Goal: Task Accomplishment & Management: Complete application form

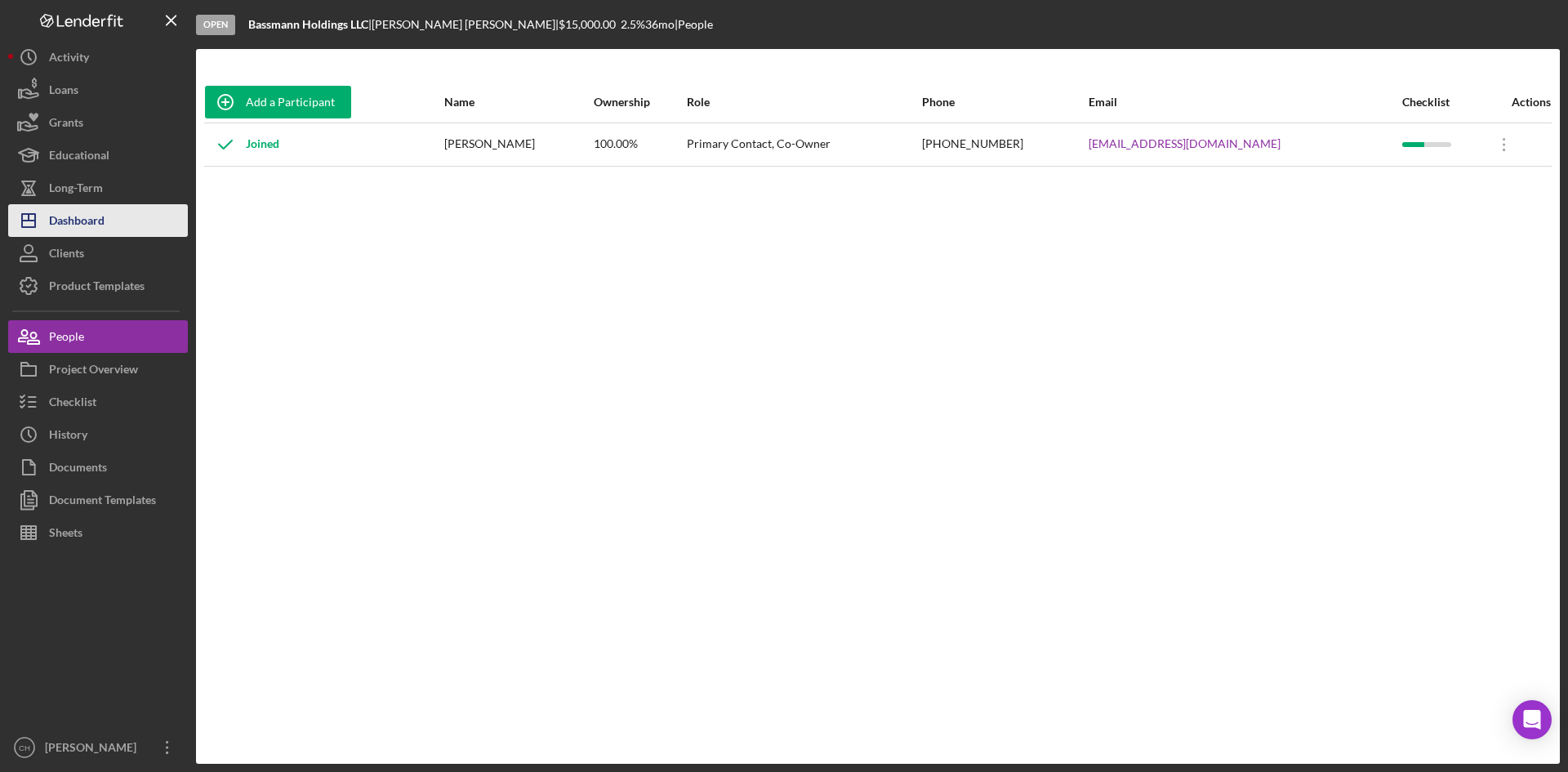
click at [111, 223] on button "Icon/Dashboard Dashboard" at bounding box center [98, 220] width 180 height 33
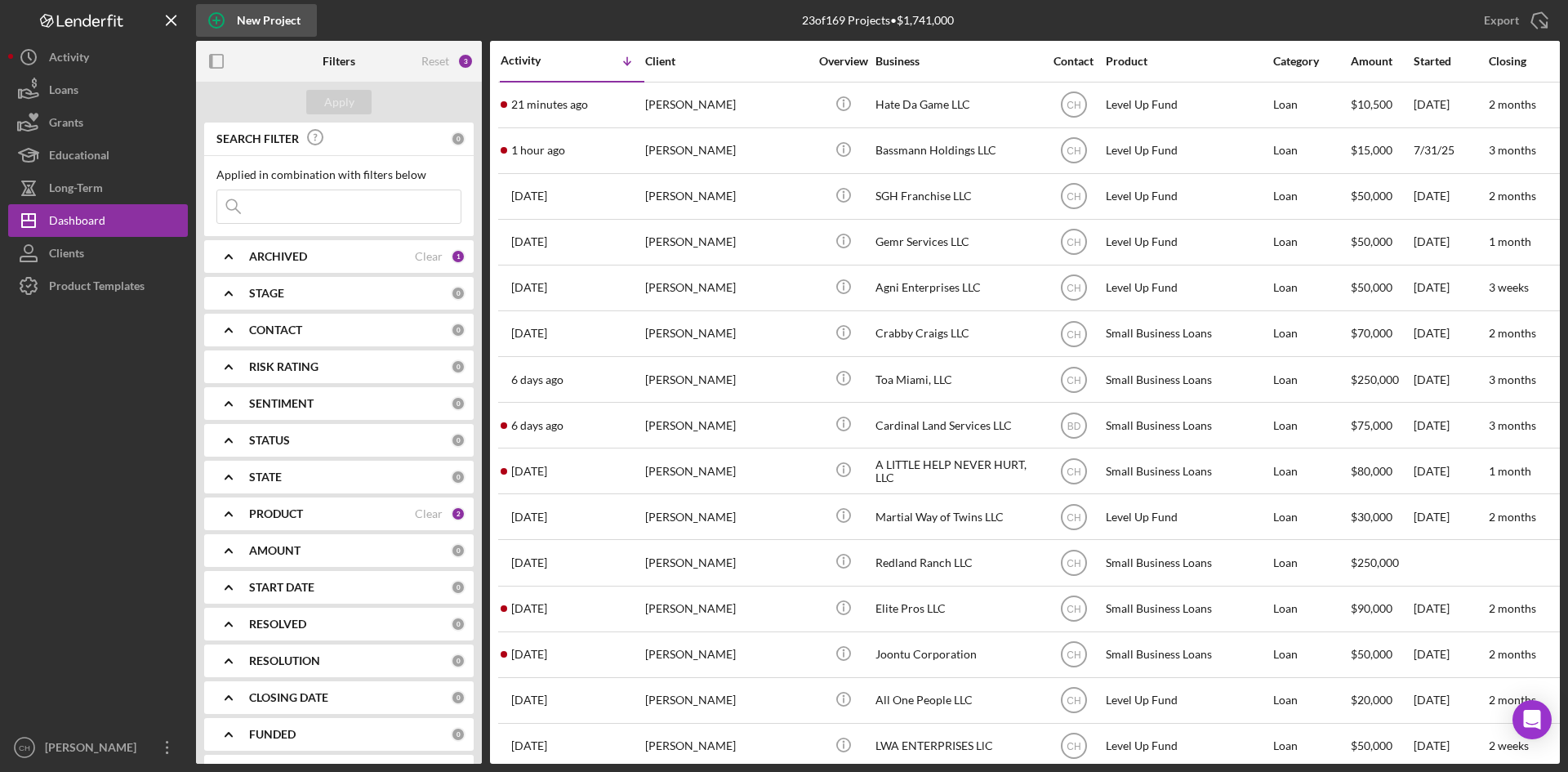
click at [276, 16] on div "New Project" at bounding box center [269, 20] width 64 height 33
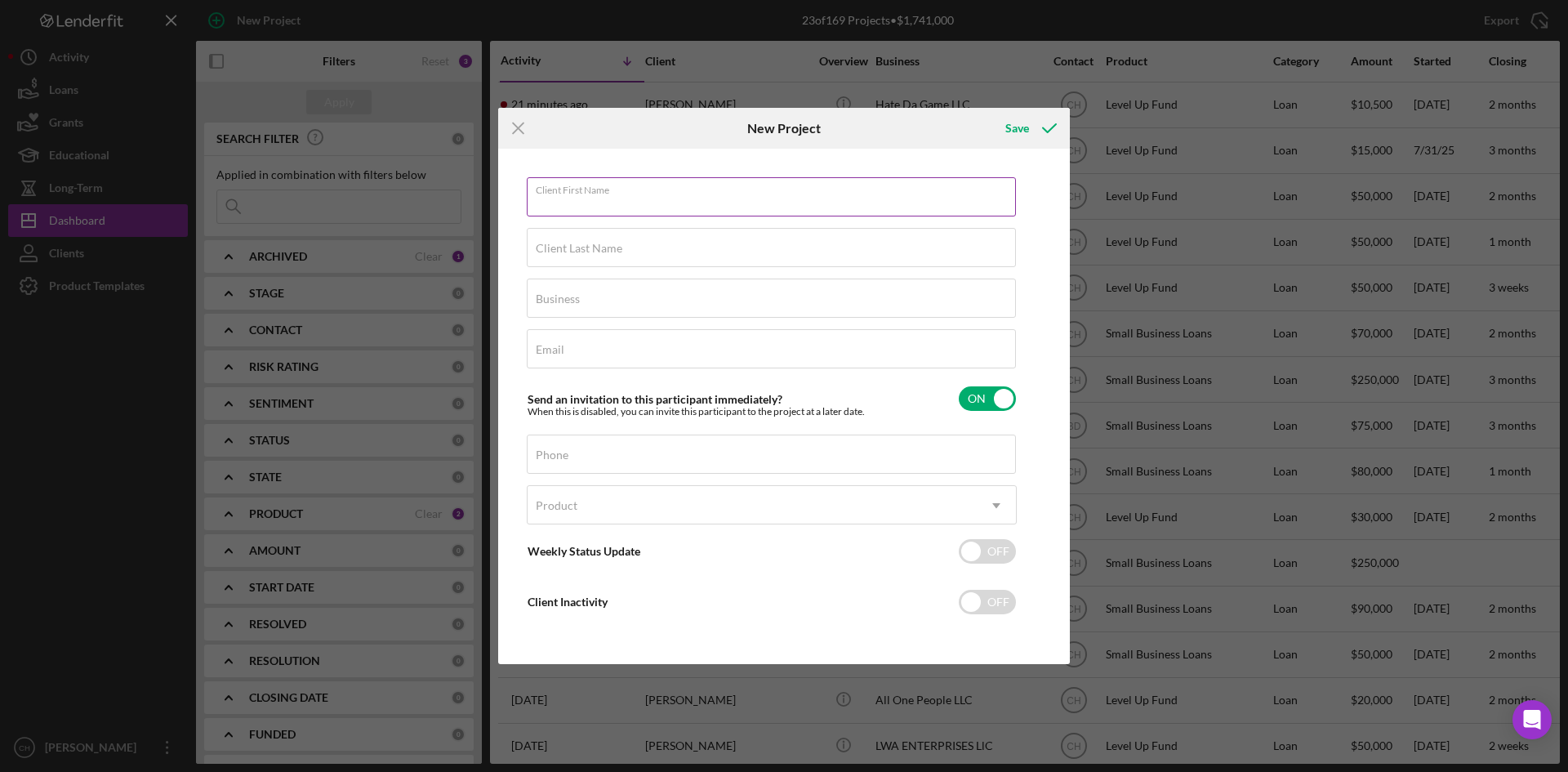
click at [614, 205] on input "Client First Name" at bounding box center [771, 197] width 489 height 39
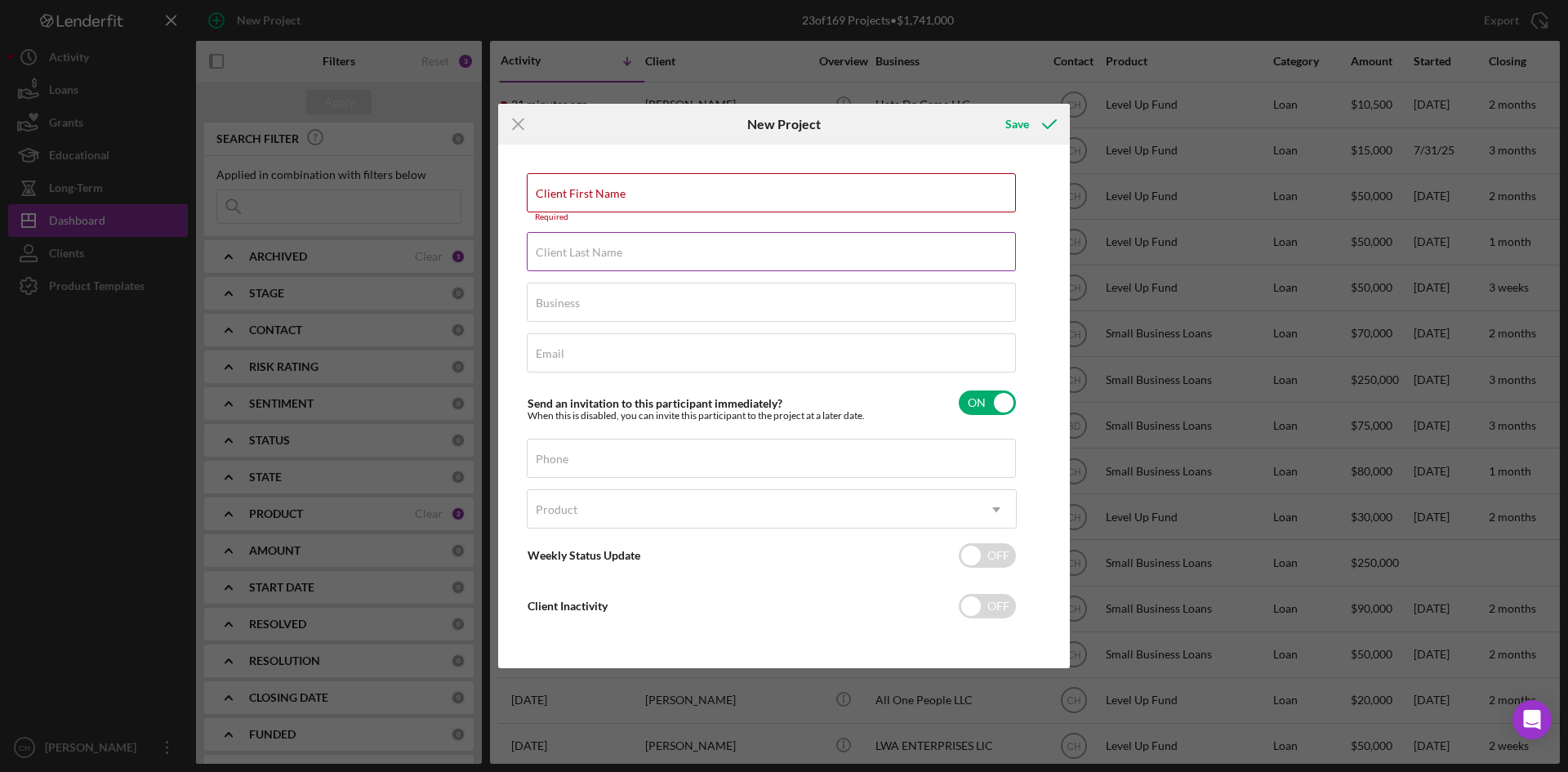
drag, startPoint x: 614, startPoint y: 205, endPoint x: 556, endPoint y: 255, distance: 76.6
click at [556, 255] on label "Client Last Name" at bounding box center [579, 252] width 86 height 13
click at [556, 255] on input "Client Last Name" at bounding box center [771, 252] width 489 height 39
click at [555, 252] on input "Client Last Name" at bounding box center [771, 252] width 489 height 39
paste input "[PERSON_NAME]"
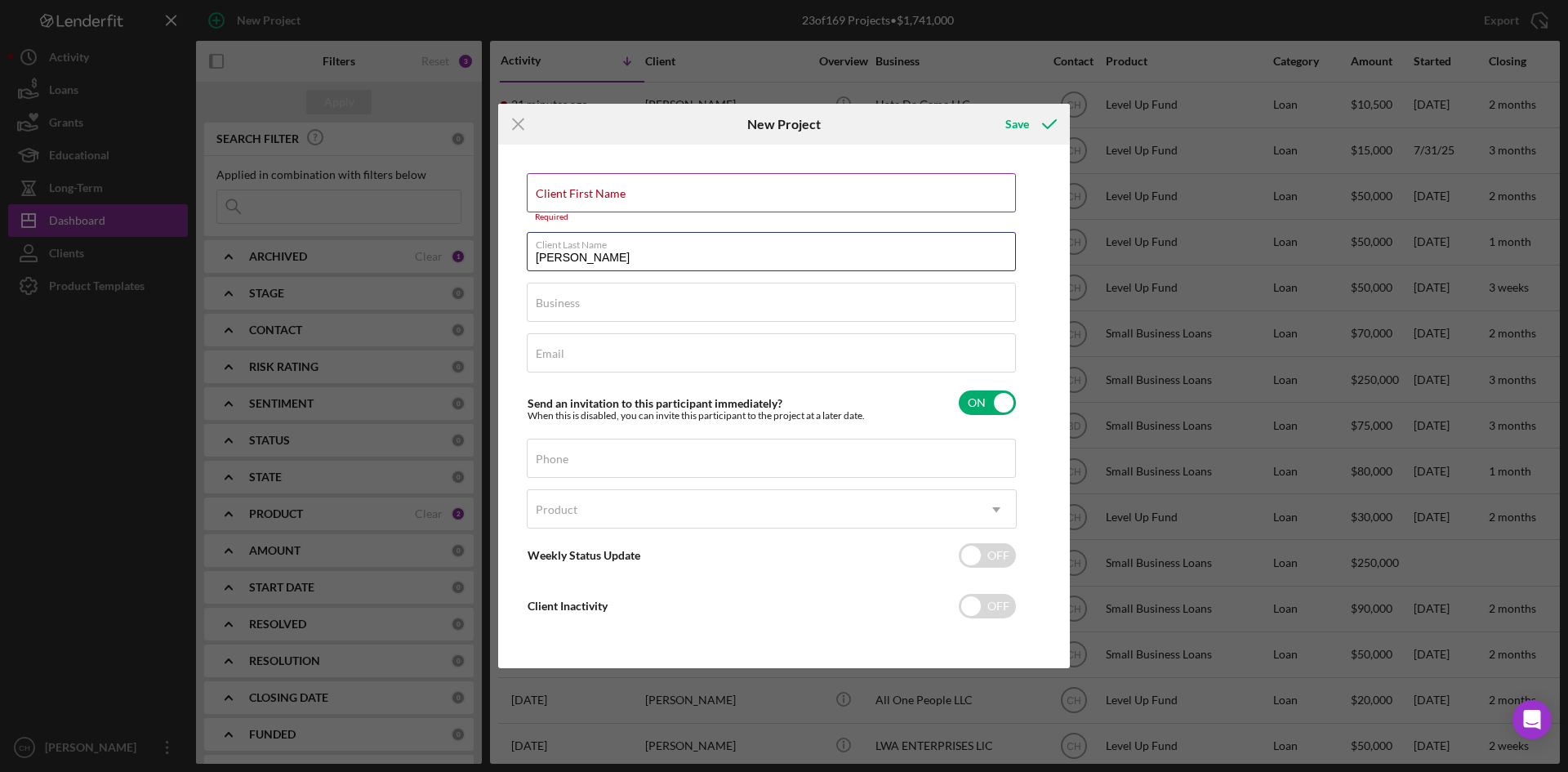
type input "[PERSON_NAME]"
click at [584, 200] on label "Client First Name" at bounding box center [581, 194] width 90 height 13
click at [584, 200] on input "Client First Name" at bounding box center [771, 193] width 489 height 39
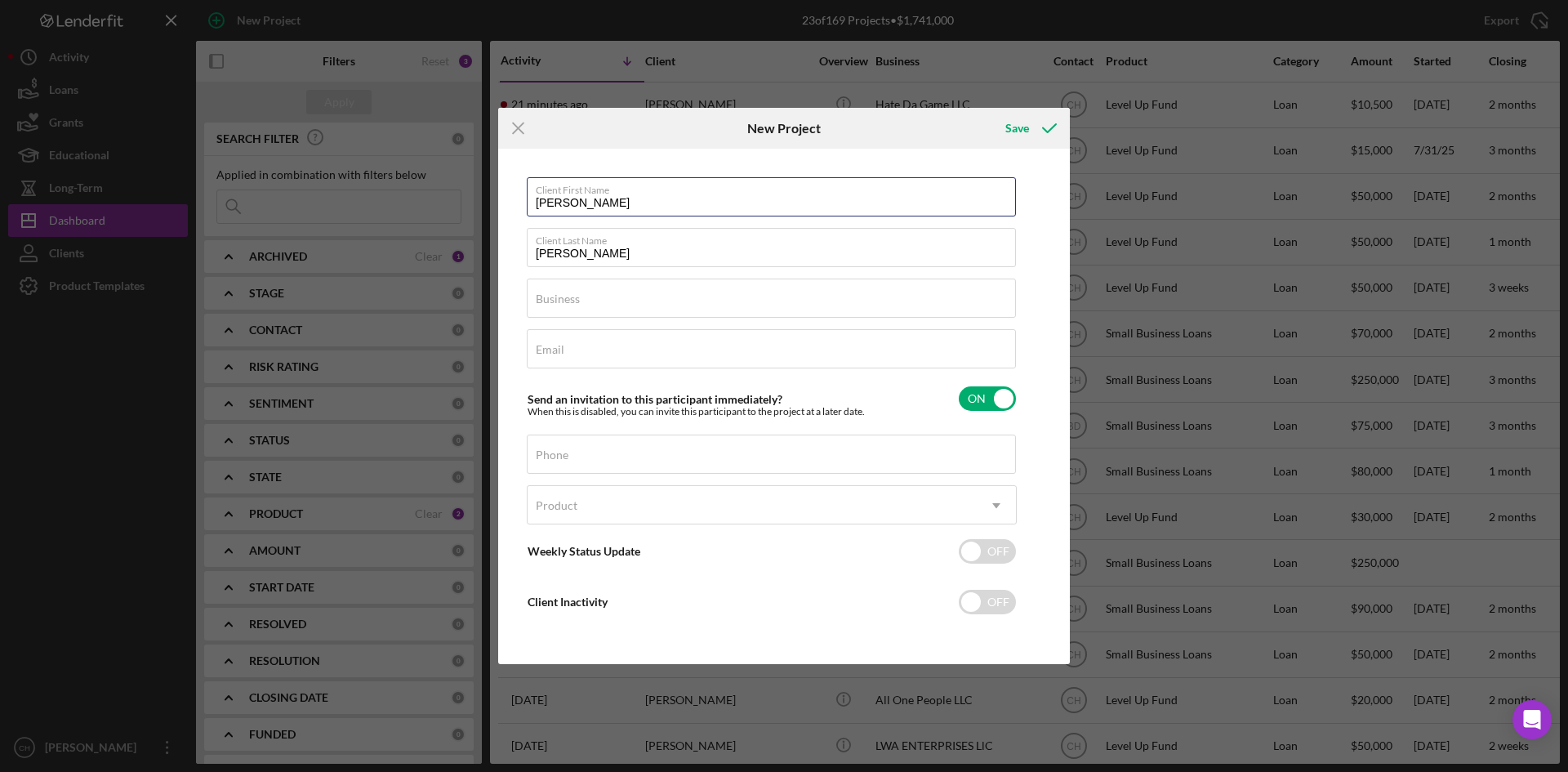
type input "[PERSON_NAME]"
click at [583, 311] on input "Business" at bounding box center [771, 298] width 489 height 39
paste input "Asili Beauty, LLC"
type input "Asili Beauty, LLC"
click at [550, 341] on div "Email Required" at bounding box center [771, 349] width 490 height 41
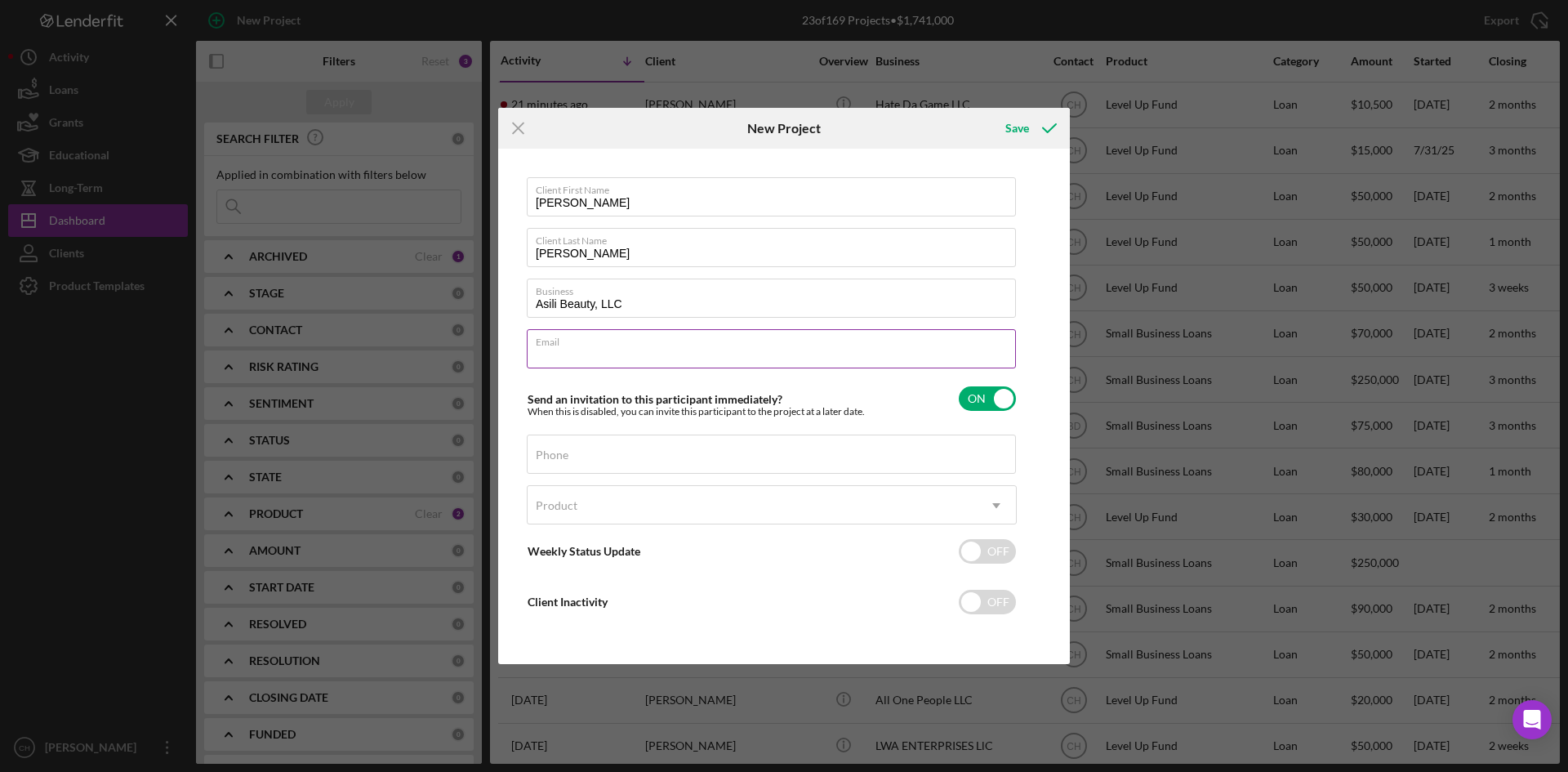
paste input "[PERSON_NAME][EMAIL_ADDRESS][DOMAIN_NAME]"
type input "[PERSON_NAME][EMAIL_ADDRESS][DOMAIN_NAME]"
click at [550, 449] on label "Phone" at bounding box center [552, 455] width 33 height 13
click at [592, 456] on input "Phone" at bounding box center [771, 454] width 489 height 39
type input "[PHONE_NUMBER]"
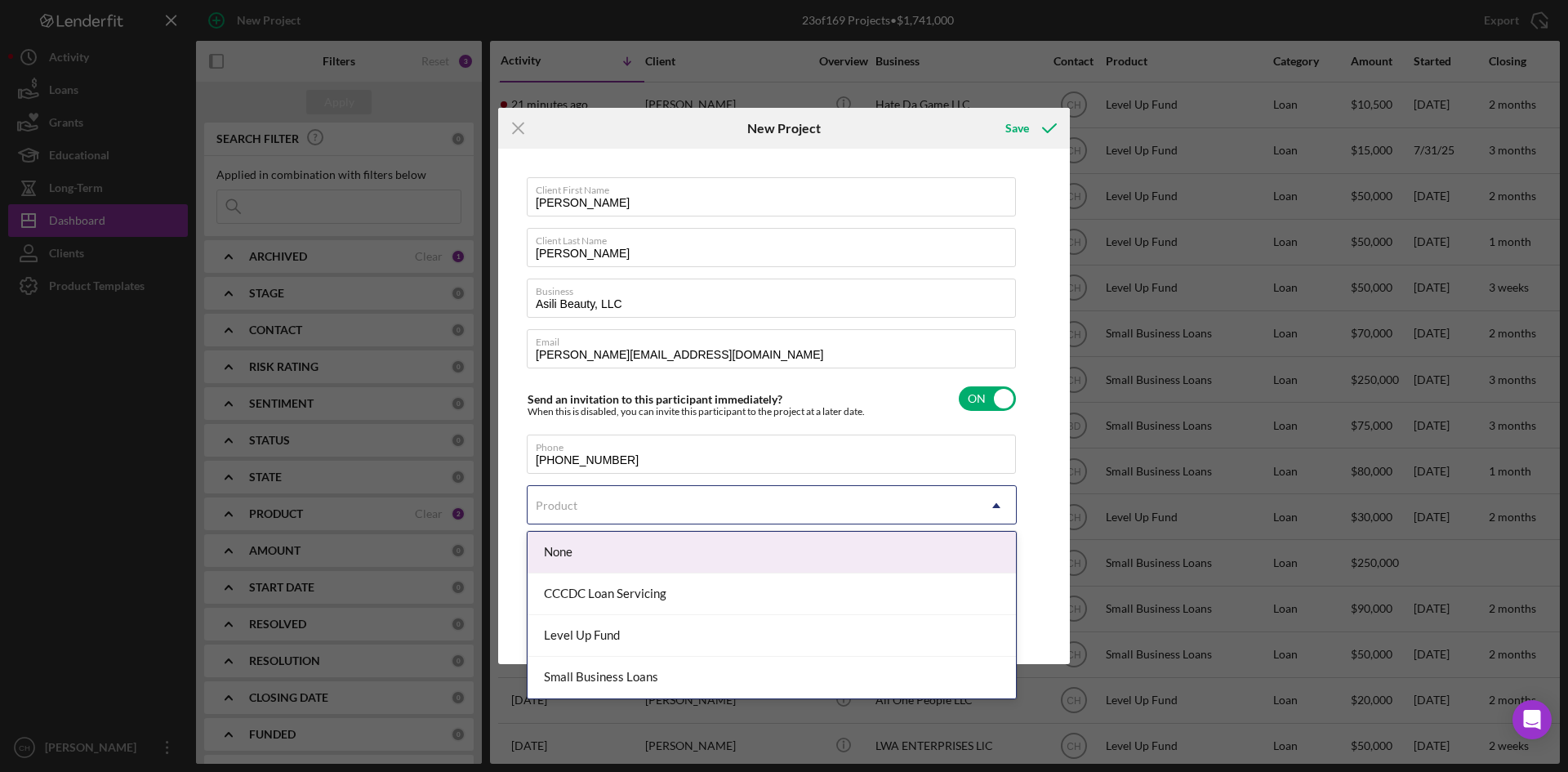
click at [554, 500] on div "Product" at bounding box center [556, 506] width 41 height 13
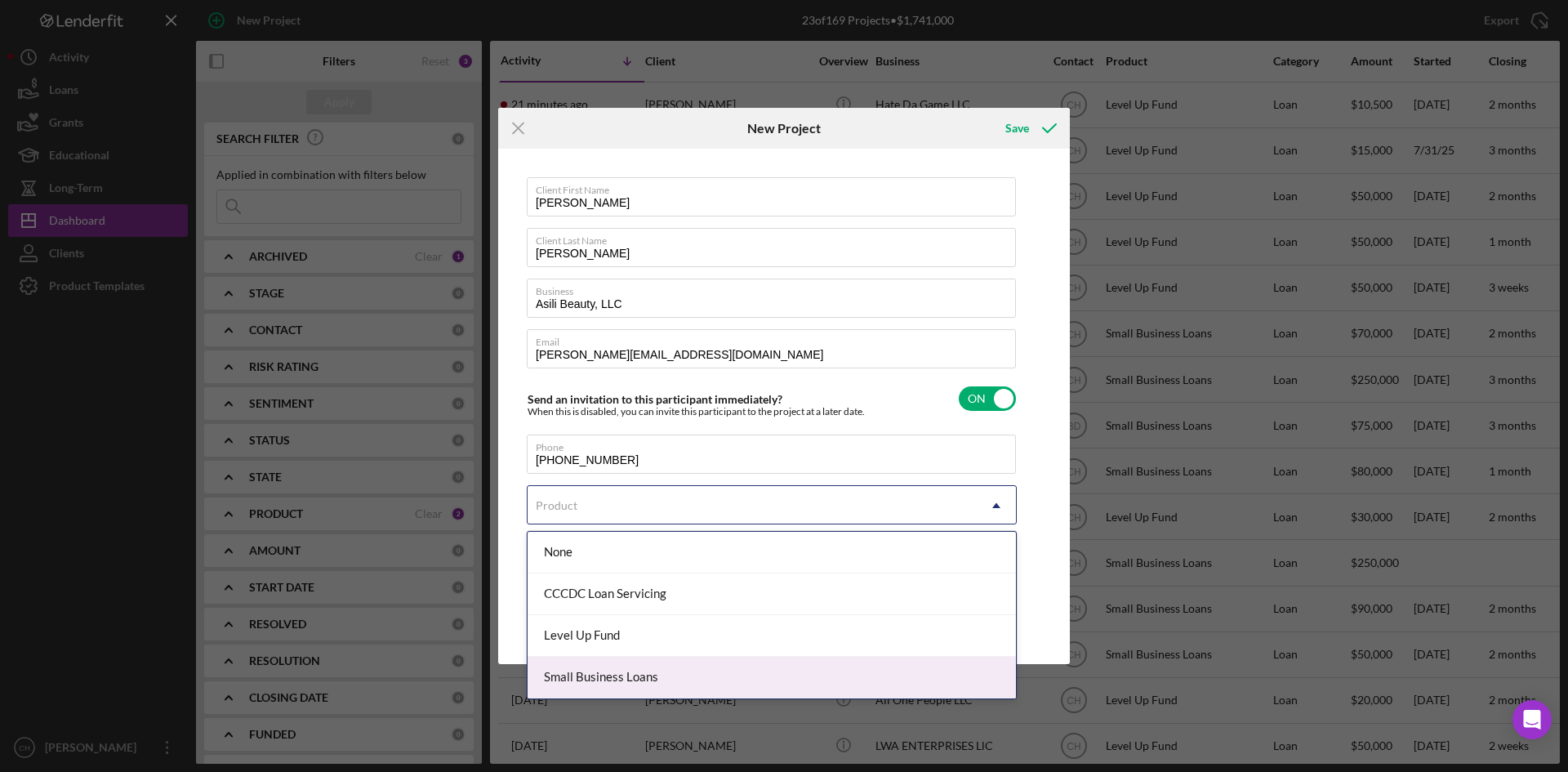
click at [688, 666] on div "Small Business Loans" at bounding box center [771, 677] width 488 height 41
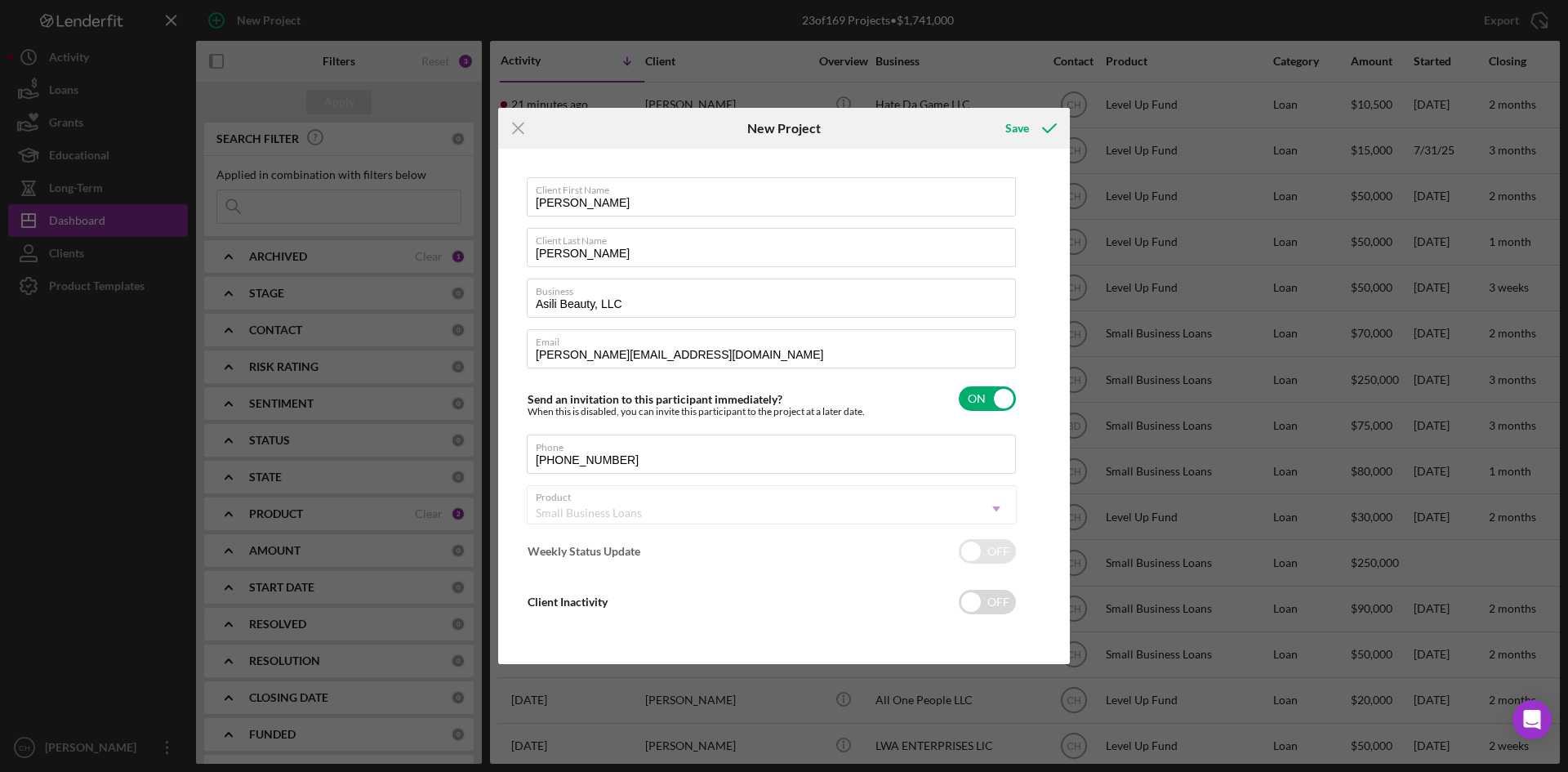
checkbox input "true"
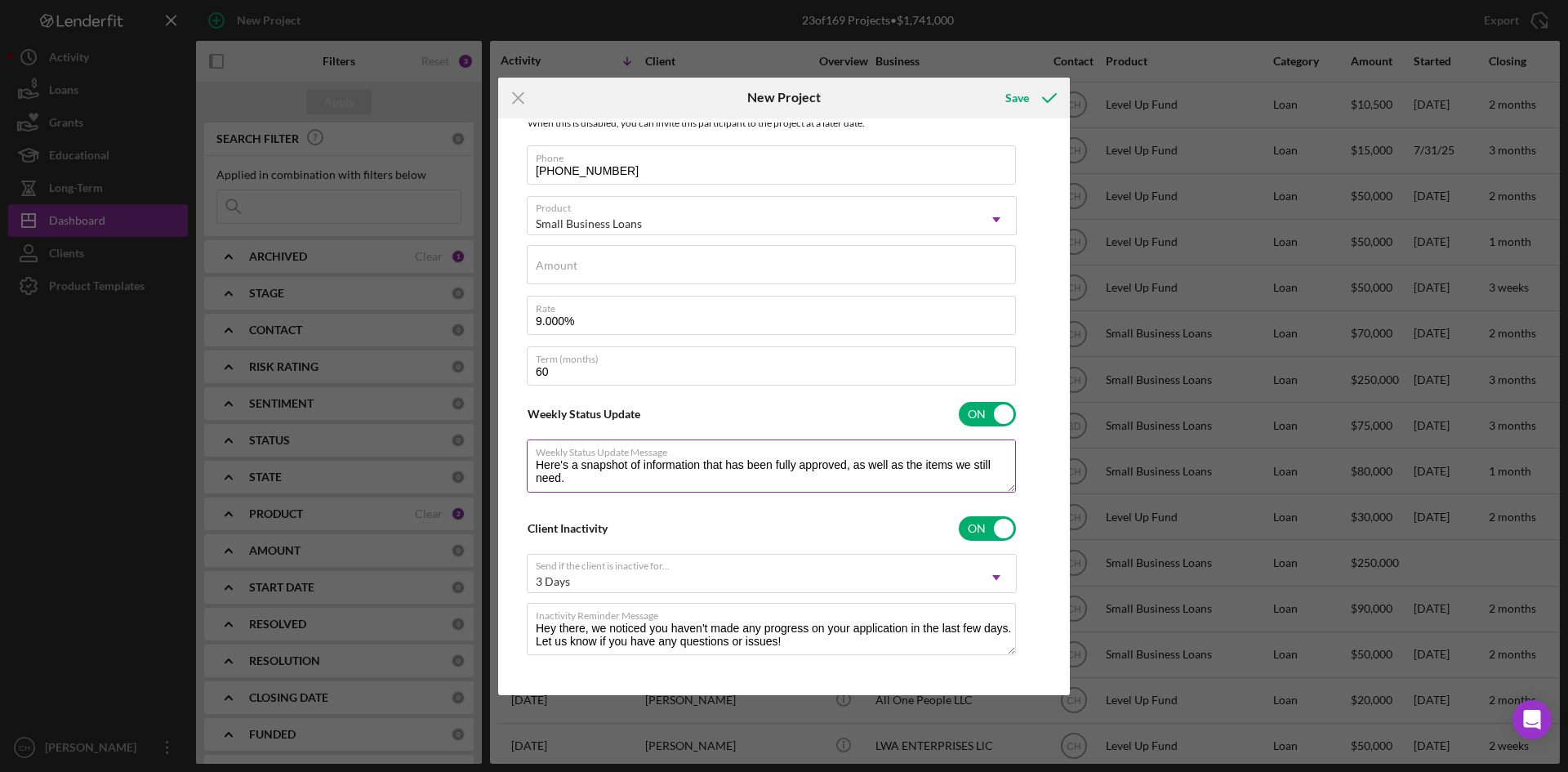
scroll to position [265, 0]
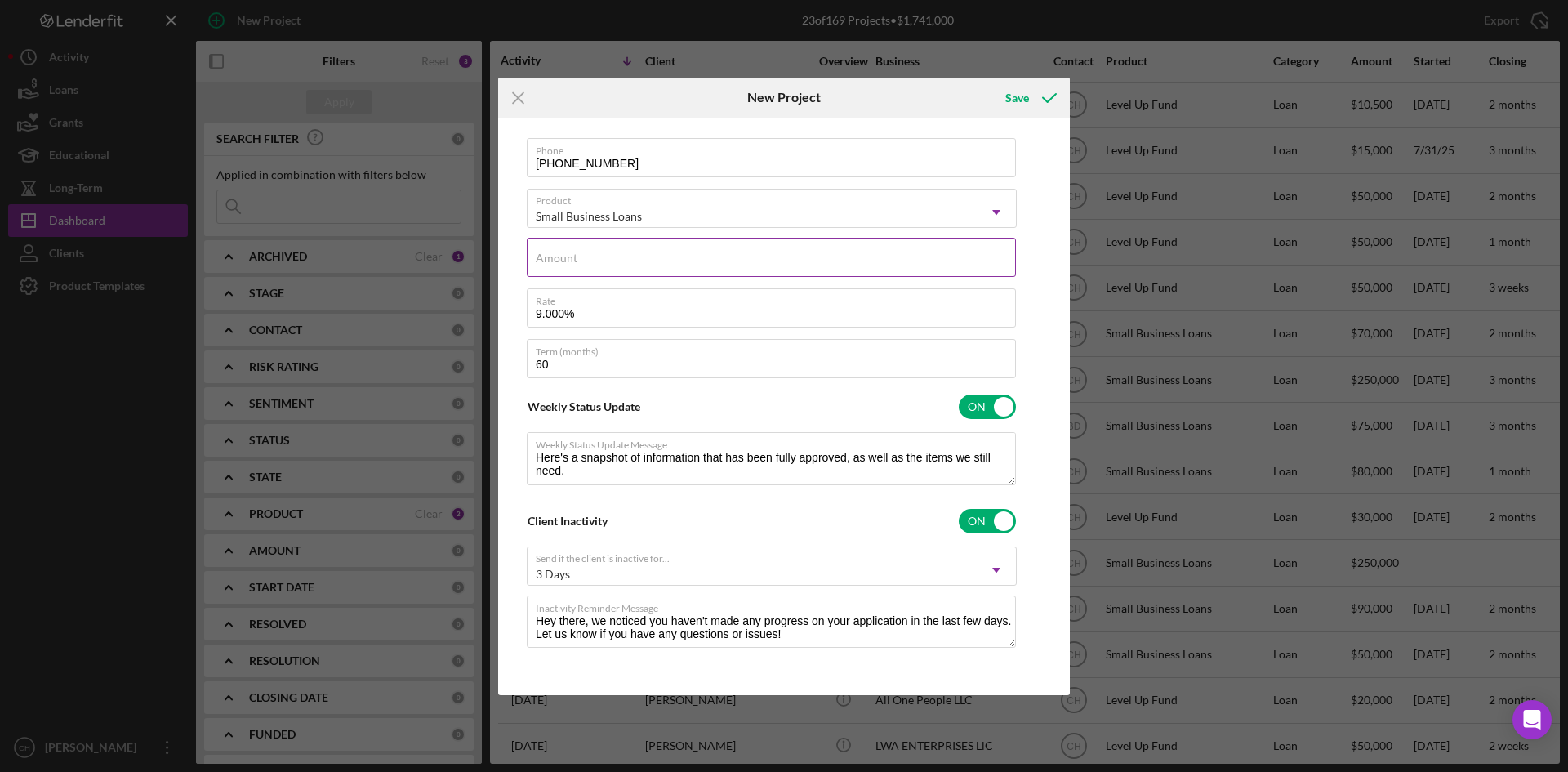
click at [570, 253] on label "Amount" at bounding box center [556, 258] width 41 height 13
click at [570, 253] on input "Amount" at bounding box center [771, 258] width 489 height 39
type input "$9"
type textarea "Here's a snapshot of information that has been fully approved, as well as the i…"
type input "$90"
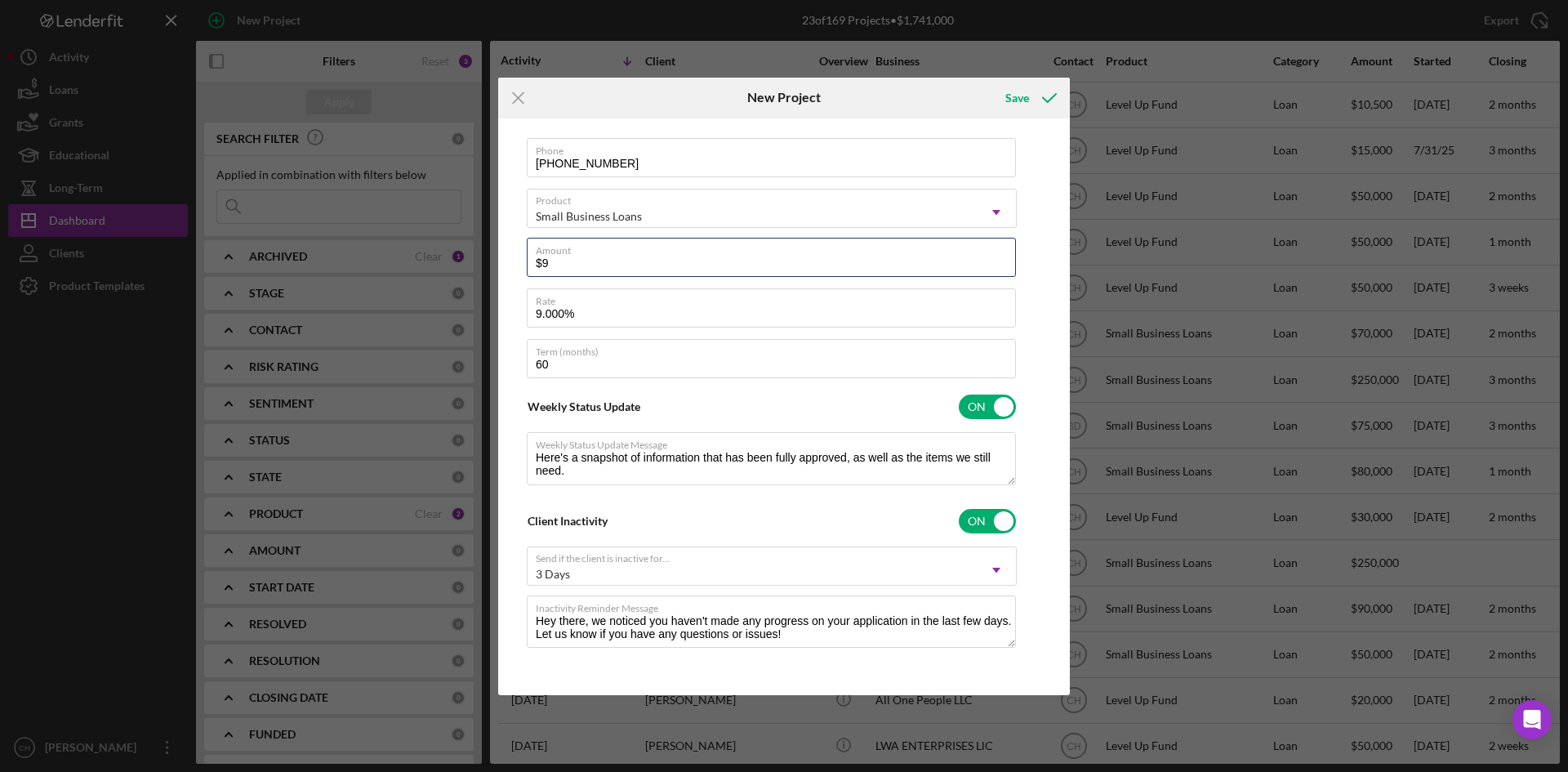
type textarea "Here's a snapshot of information that has been fully approved, as well as the i…"
type input "$900"
type textarea "Here's a snapshot of information that has been fully approved, as well as the i…"
type input "$9,000"
type textarea "Here's a snapshot of information that has been fully approved, as well as the i…"
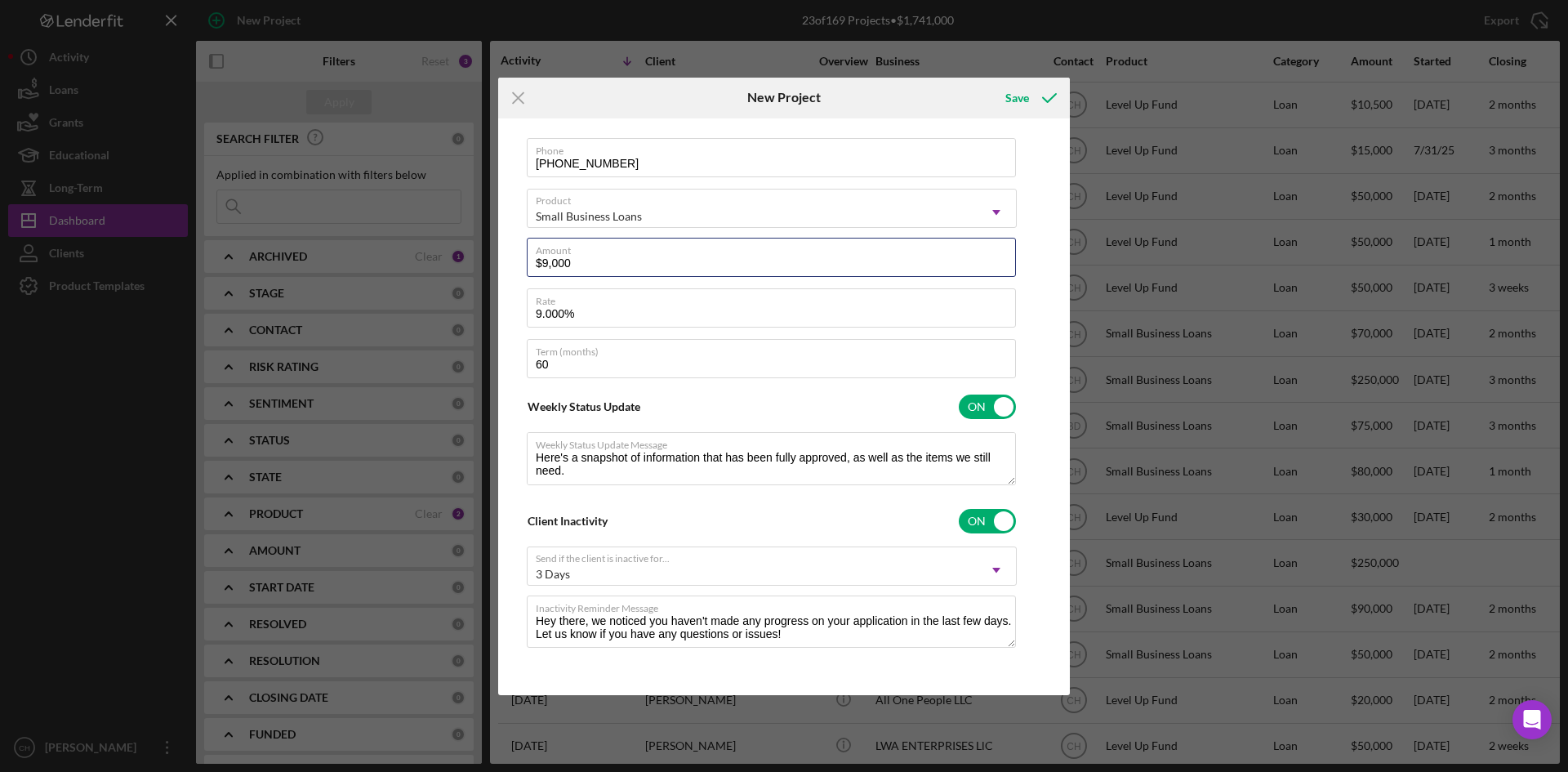
type input "$90,000"
type textarea "Here's a snapshot of information that has been fully approved, as well as the i…"
type input "$90,000"
click at [1029, 98] on icon "submit" at bounding box center [1049, 98] width 41 height 41
type textarea "Here's a snapshot of information that has been fully approved, as well as the i…"
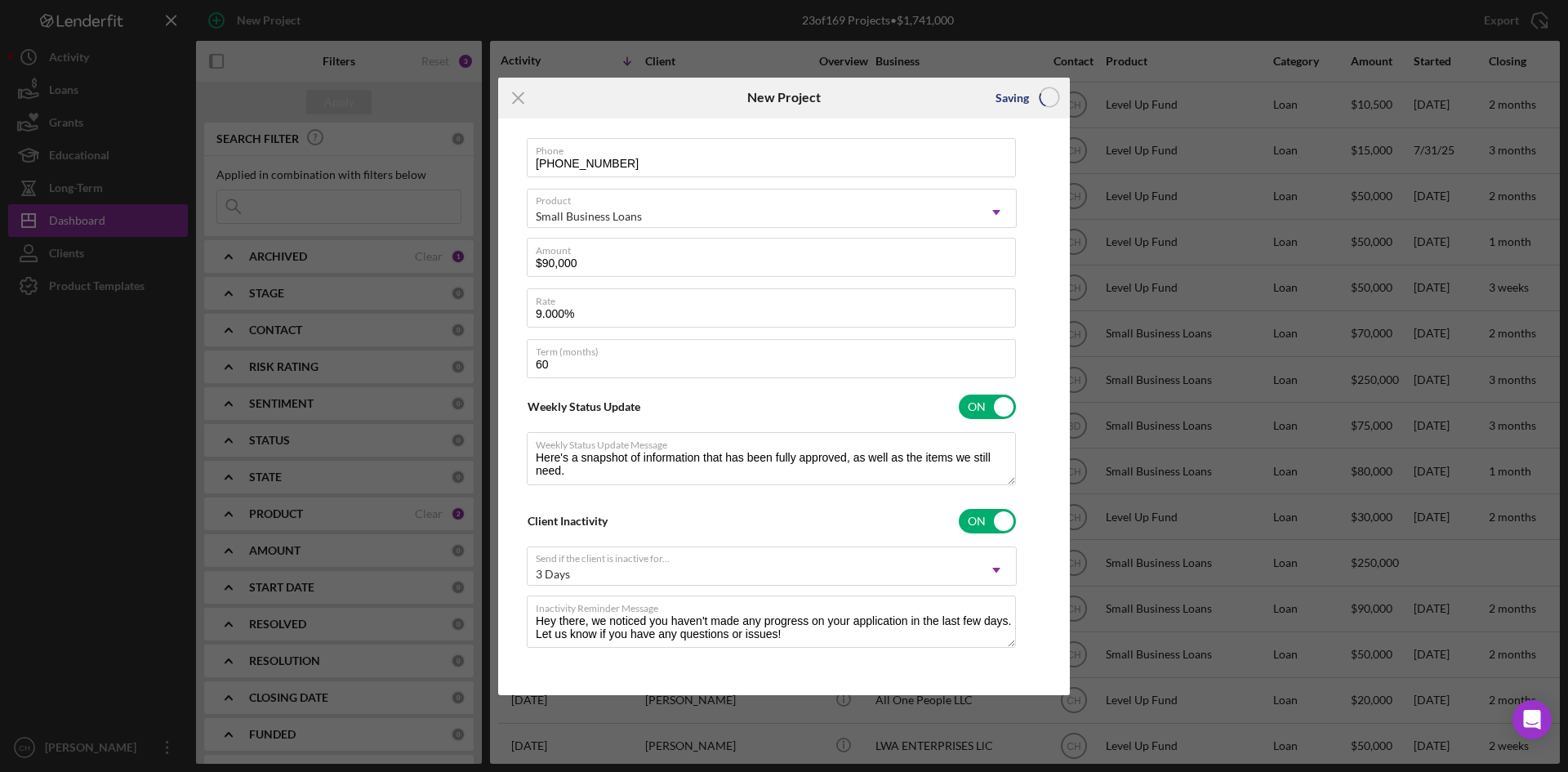
checkbox input "false"
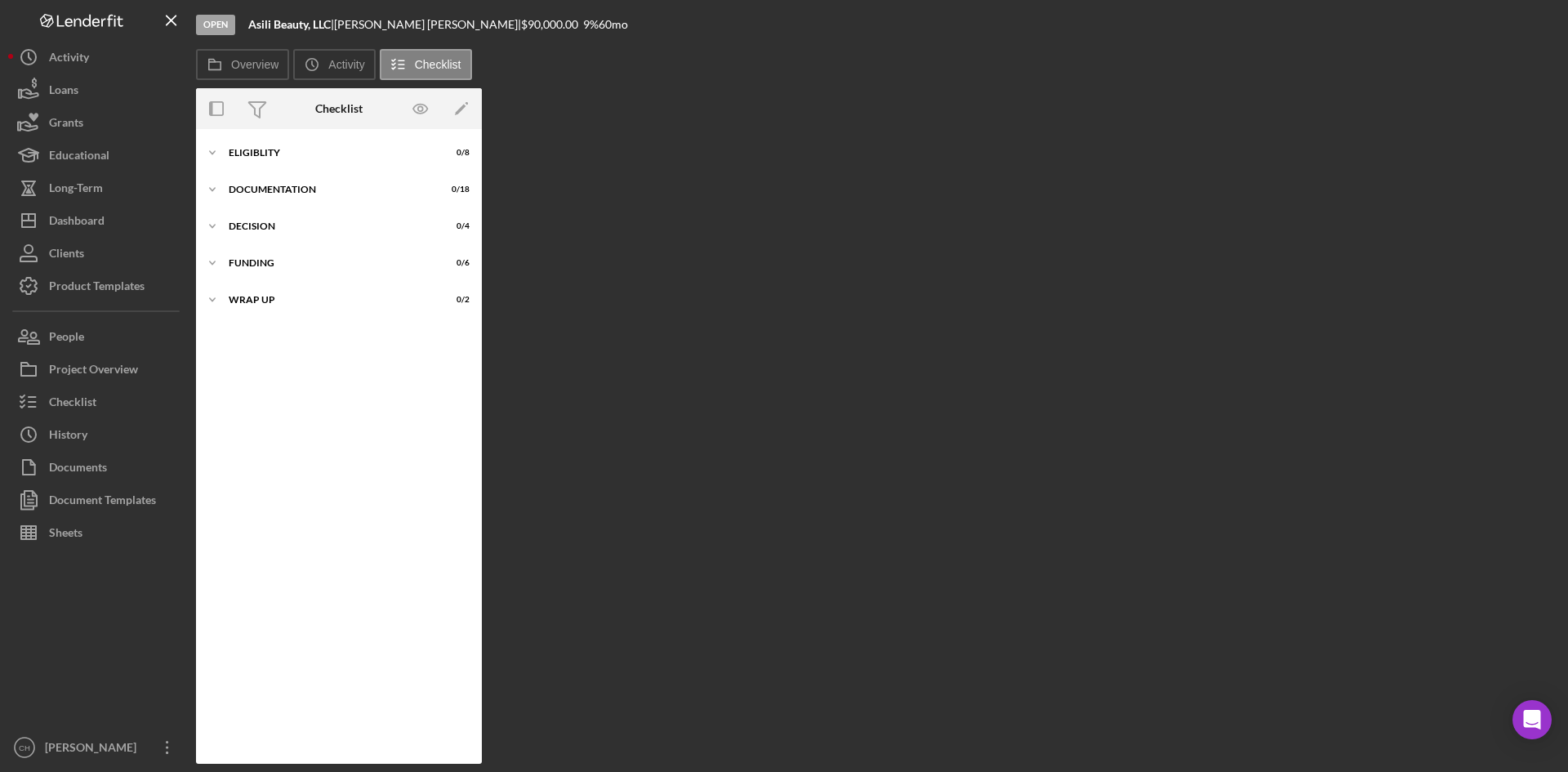
drag, startPoint x: 105, startPoint y: 328, endPoint x: 104, endPoint y: 318, distance: 10.0
click at [104, 328] on button "People" at bounding box center [98, 336] width 180 height 33
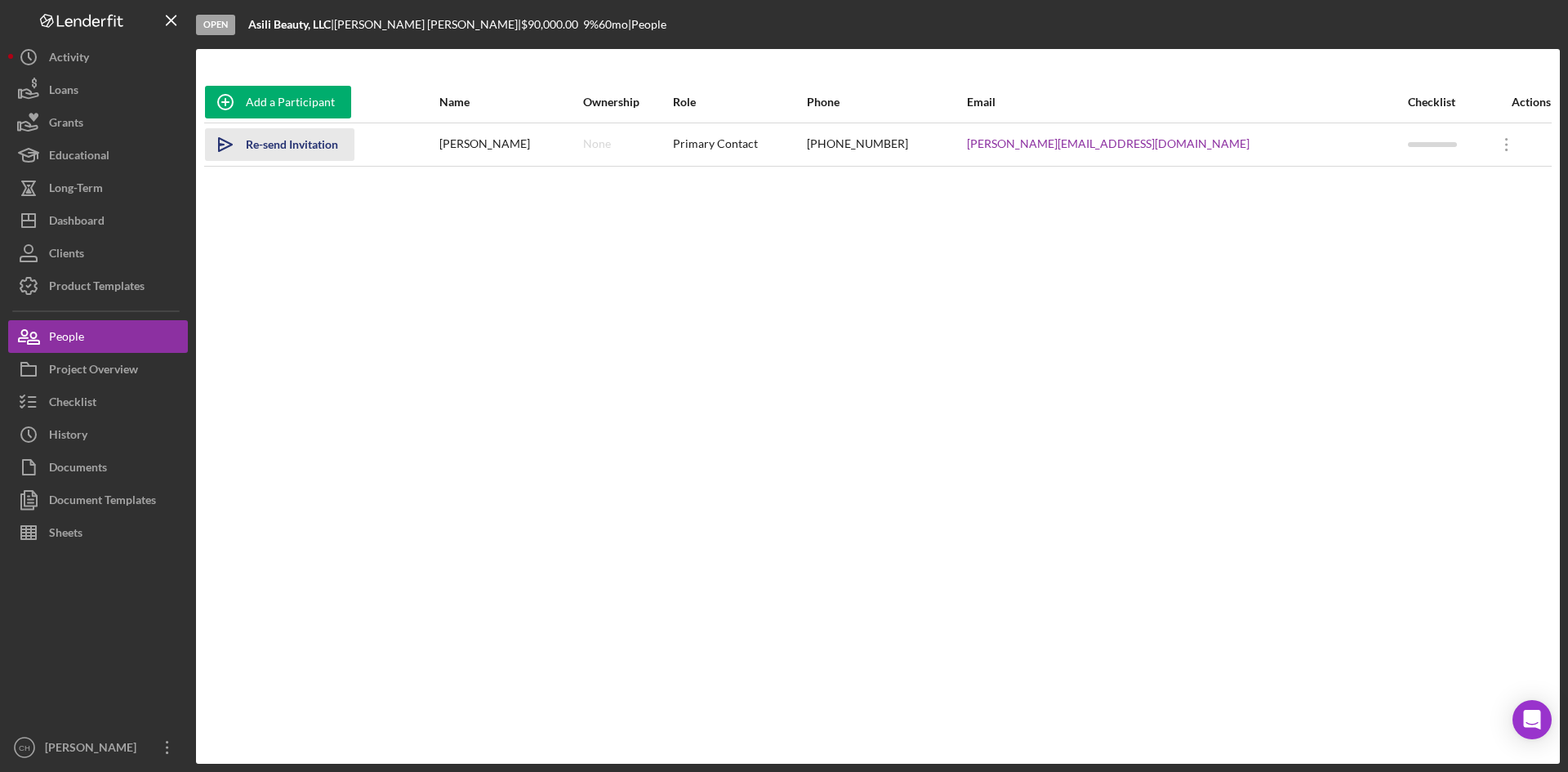
click at [277, 137] on div "Re-send Invitation" at bounding box center [291, 144] width 92 height 33
click at [240, 139] on icon "Icon/icon-invite-send" at bounding box center [226, 144] width 41 height 41
click at [109, 436] on button "Icon/History History" at bounding box center [98, 434] width 180 height 33
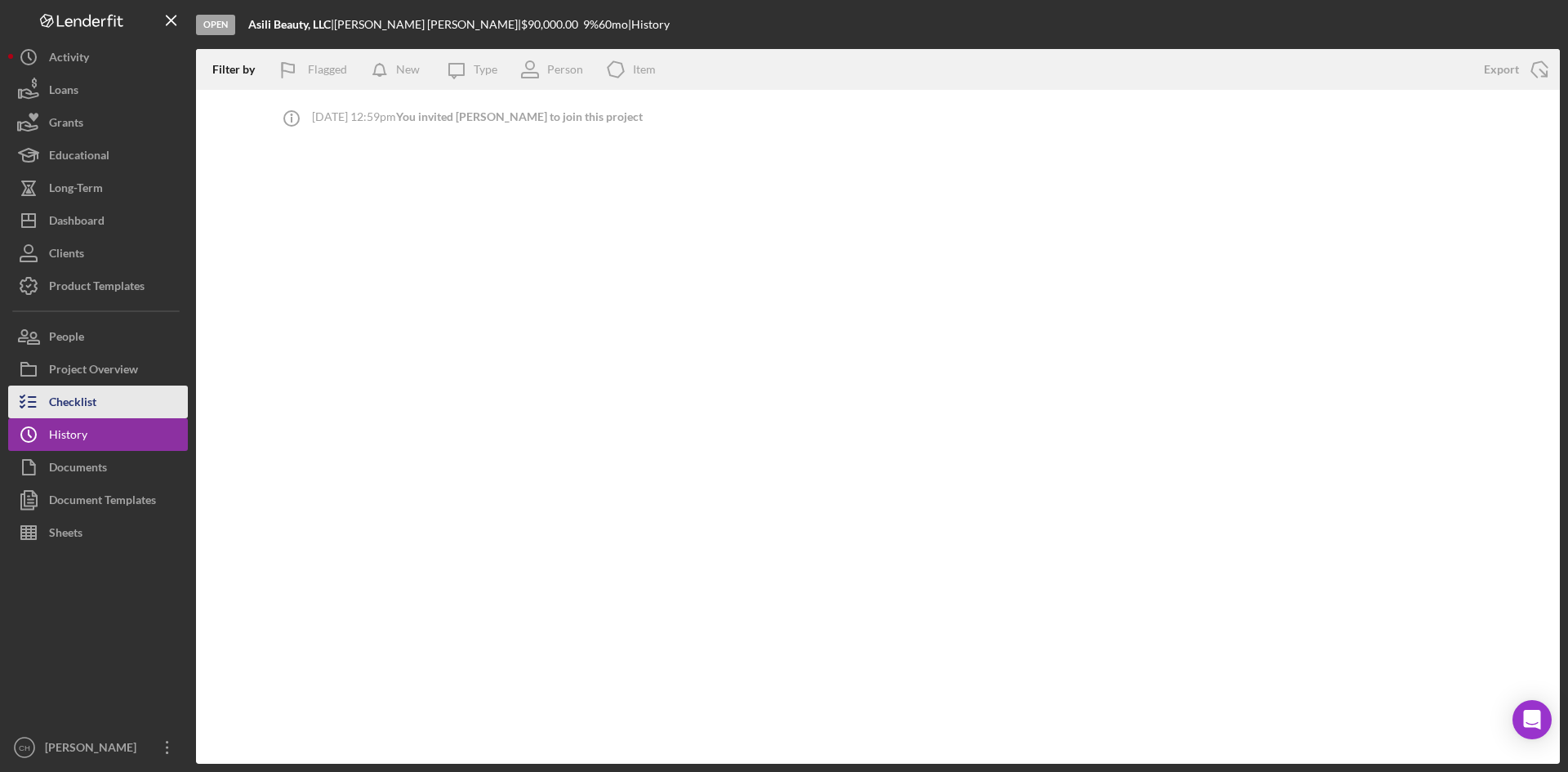
click at [105, 394] on button "Checklist" at bounding box center [98, 401] width 180 height 33
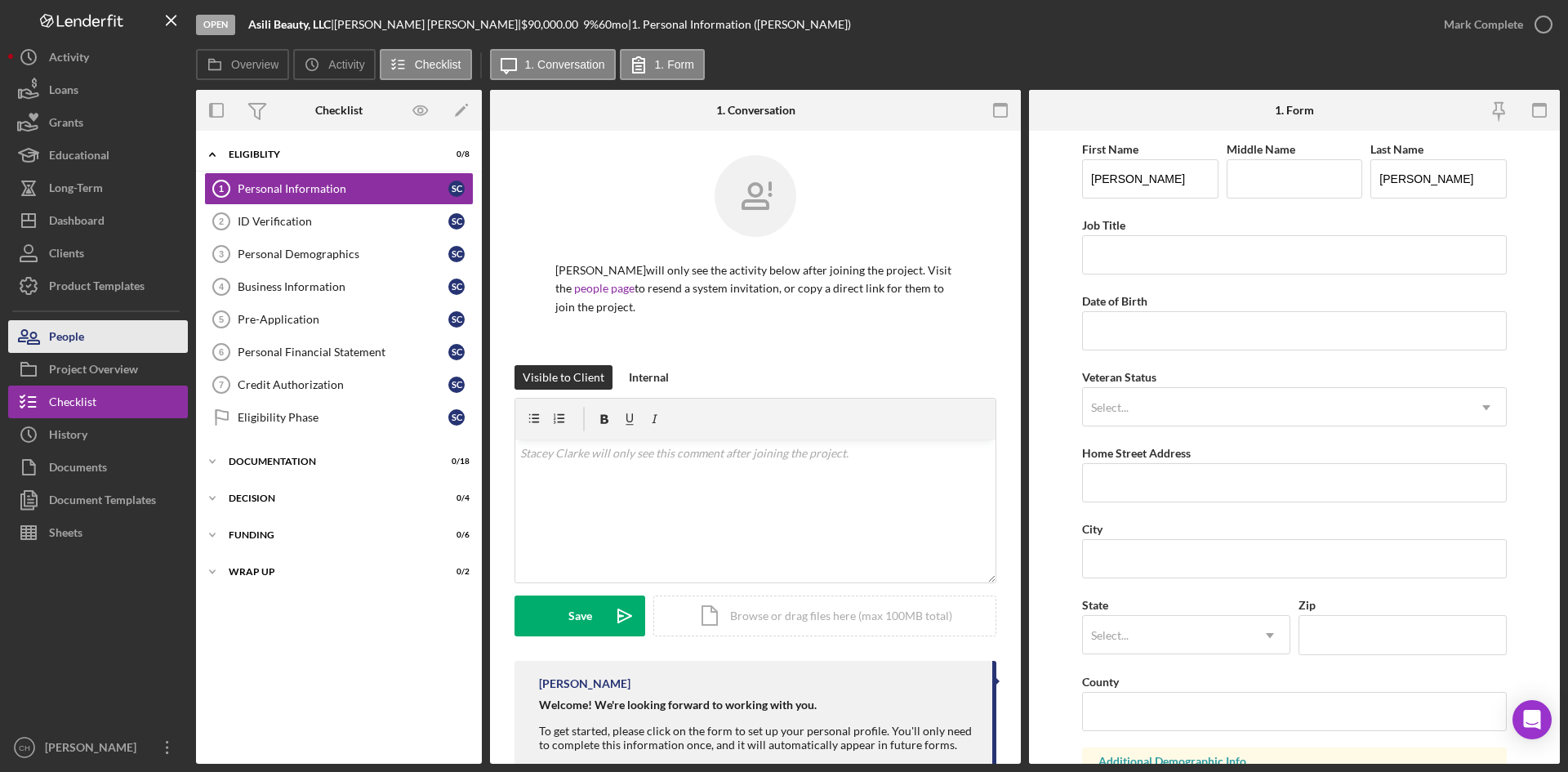
click at [107, 326] on button "People" at bounding box center [98, 336] width 180 height 33
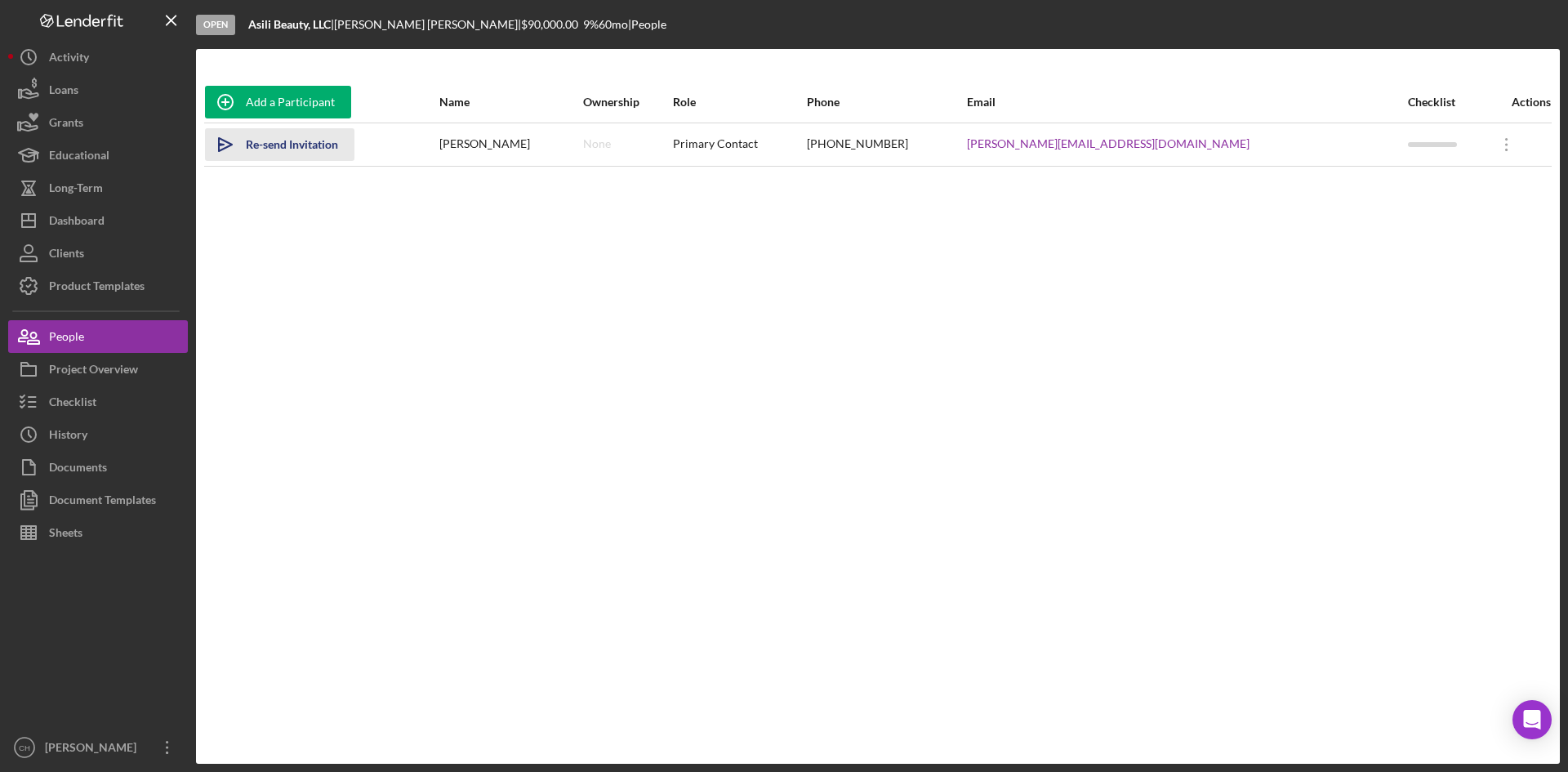
click at [318, 137] on div "Re-send Invitation" at bounding box center [291, 144] width 92 height 33
drag, startPoint x: 258, startPoint y: 150, endPoint x: 181, endPoint y: 217, distance: 102.1
click at [258, 150] on div "Sent" at bounding box center [257, 144] width 22 height 33
click at [112, 393] on button "Checklist" at bounding box center [98, 401] width 180 height 33
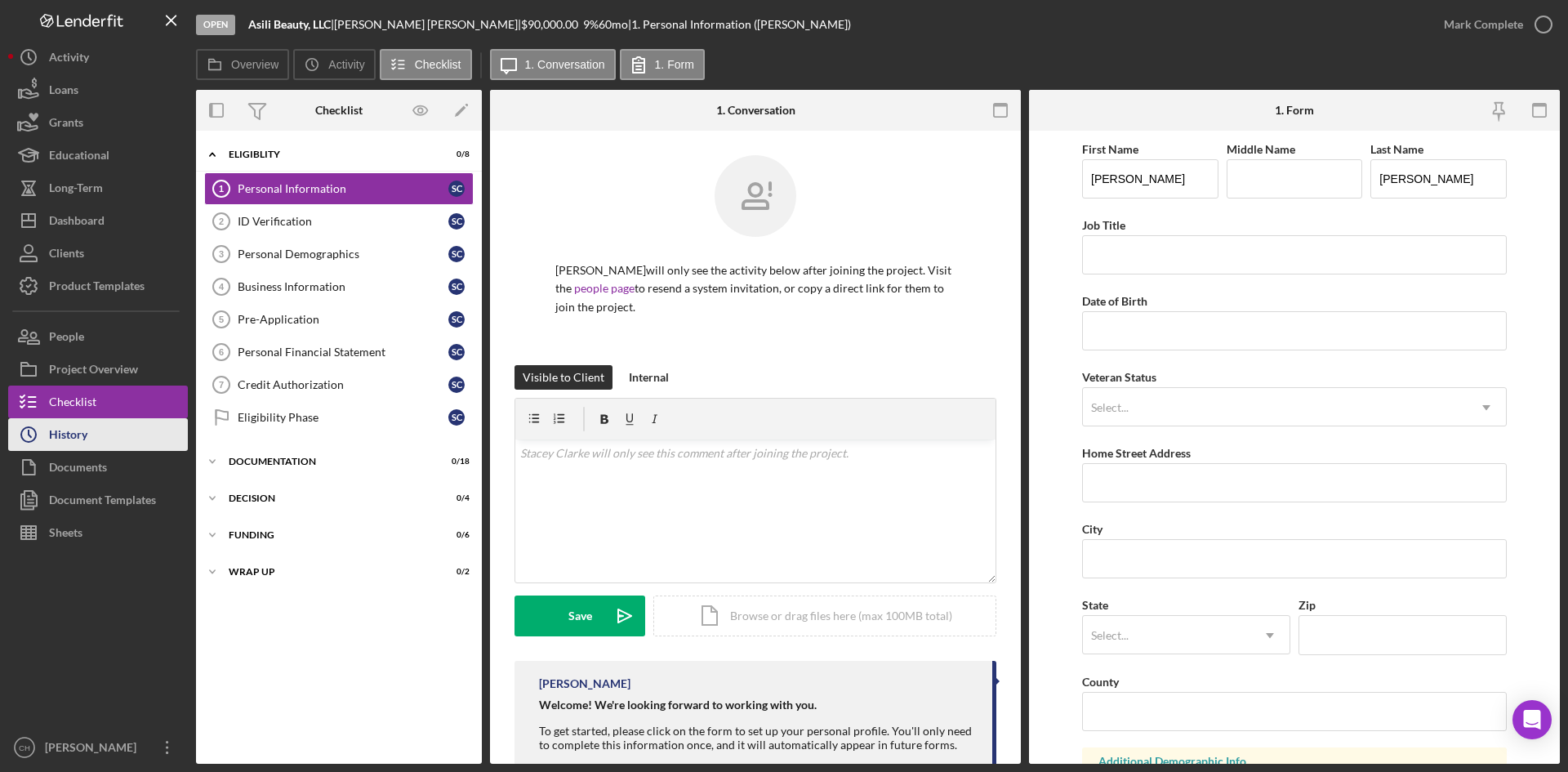
click at [123, 438] on button "Icon/History History" at bounding box center [98, 434] width 180 height 33
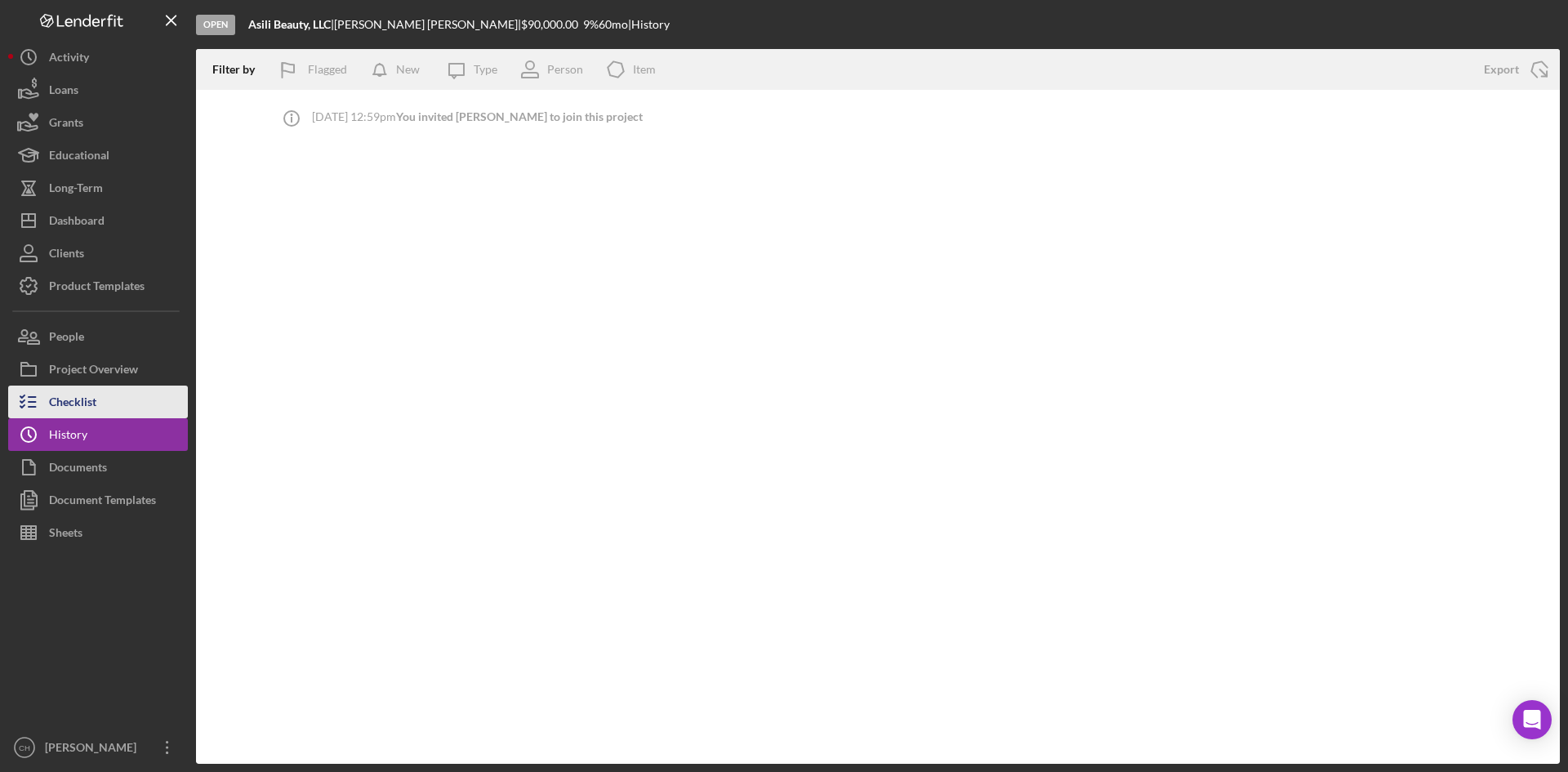
click at [92, 406] on div "Checklist" at bounding box center [72, 403] width 48 height 37
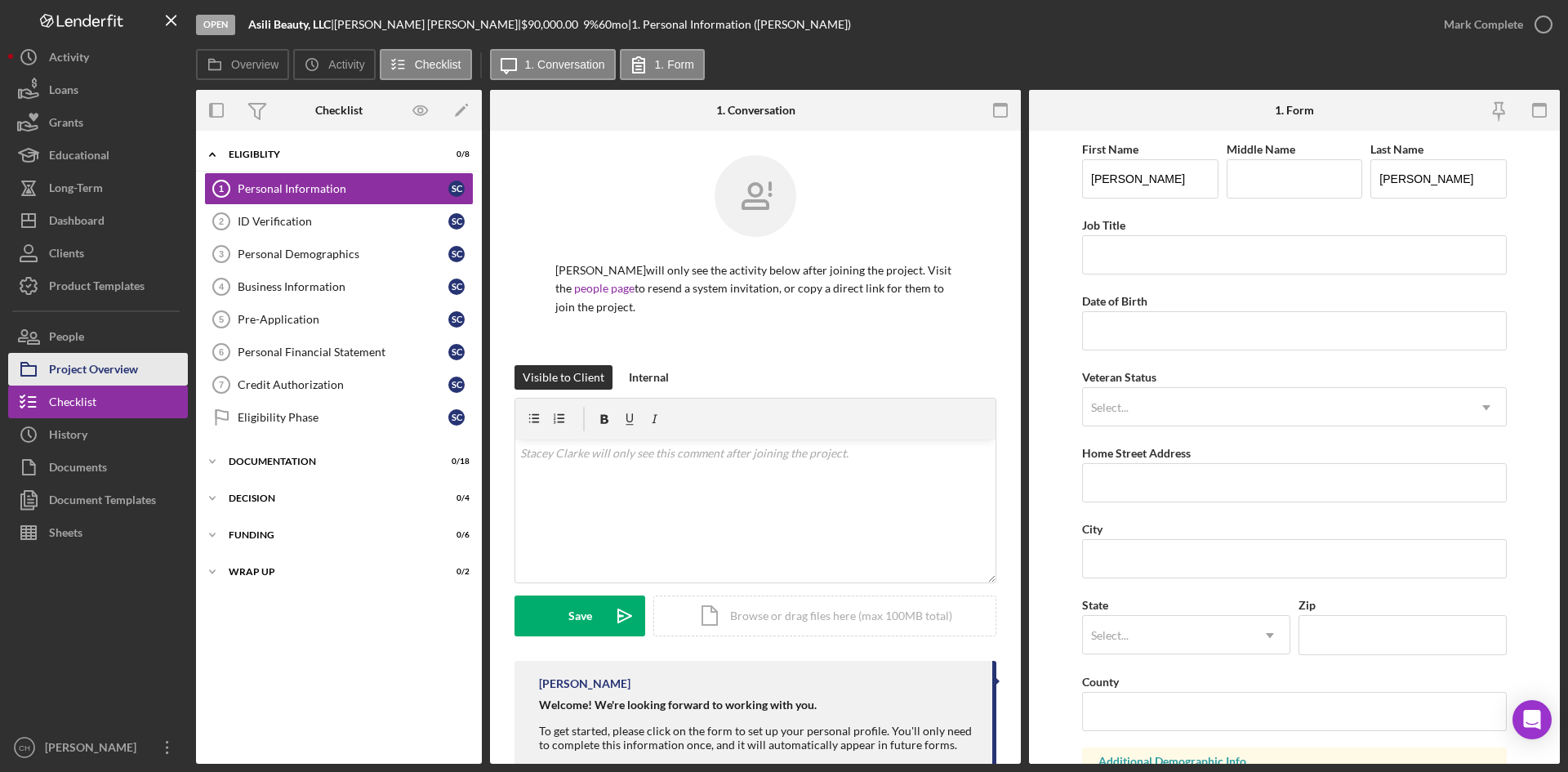
click at [117, 371] on div "Project Overview" at bounding box center [93, 371] width 89 height 37
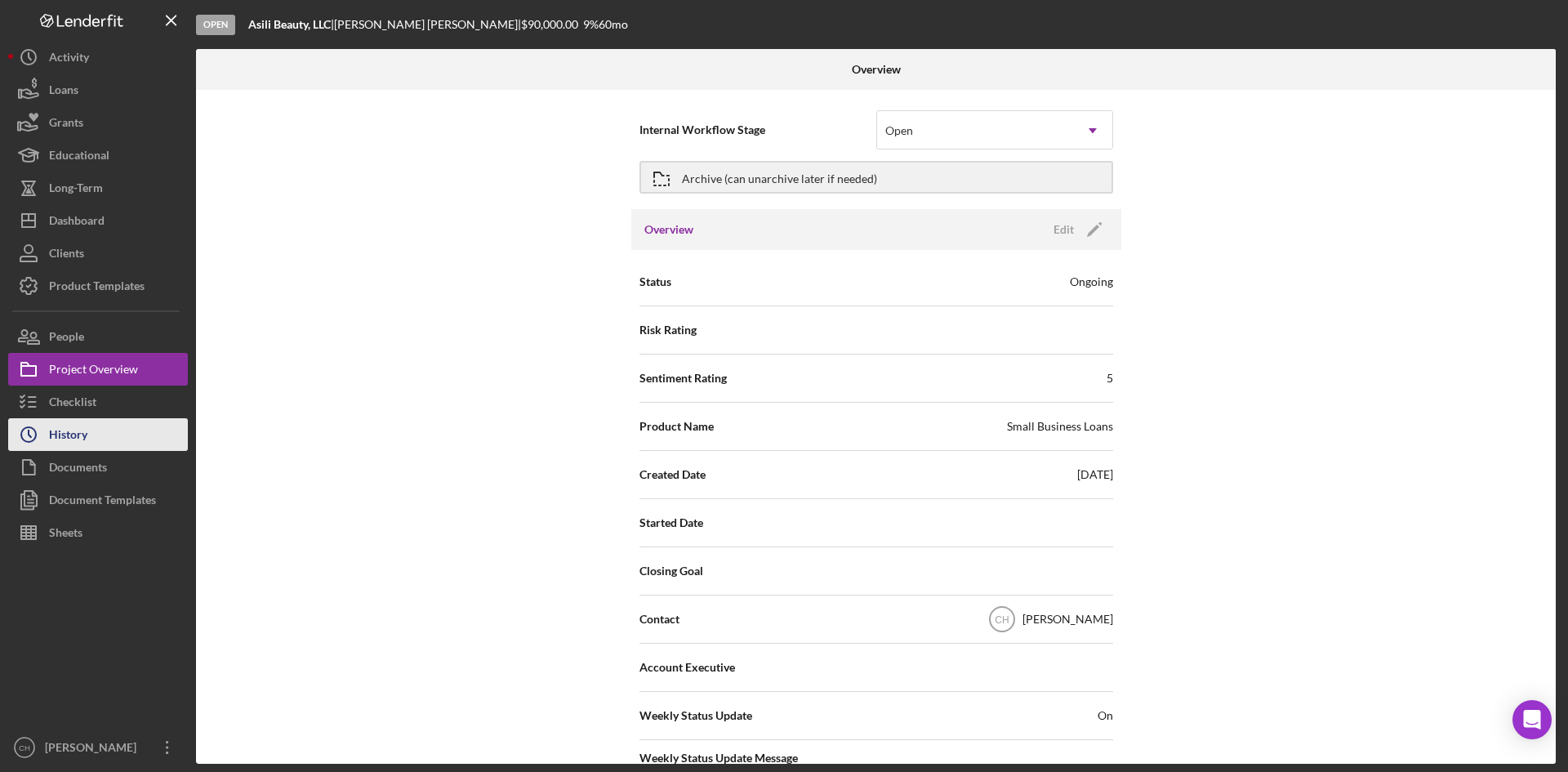
click at [86, 437] on div "History" at bounding box center [67, 436] width 38 height 37
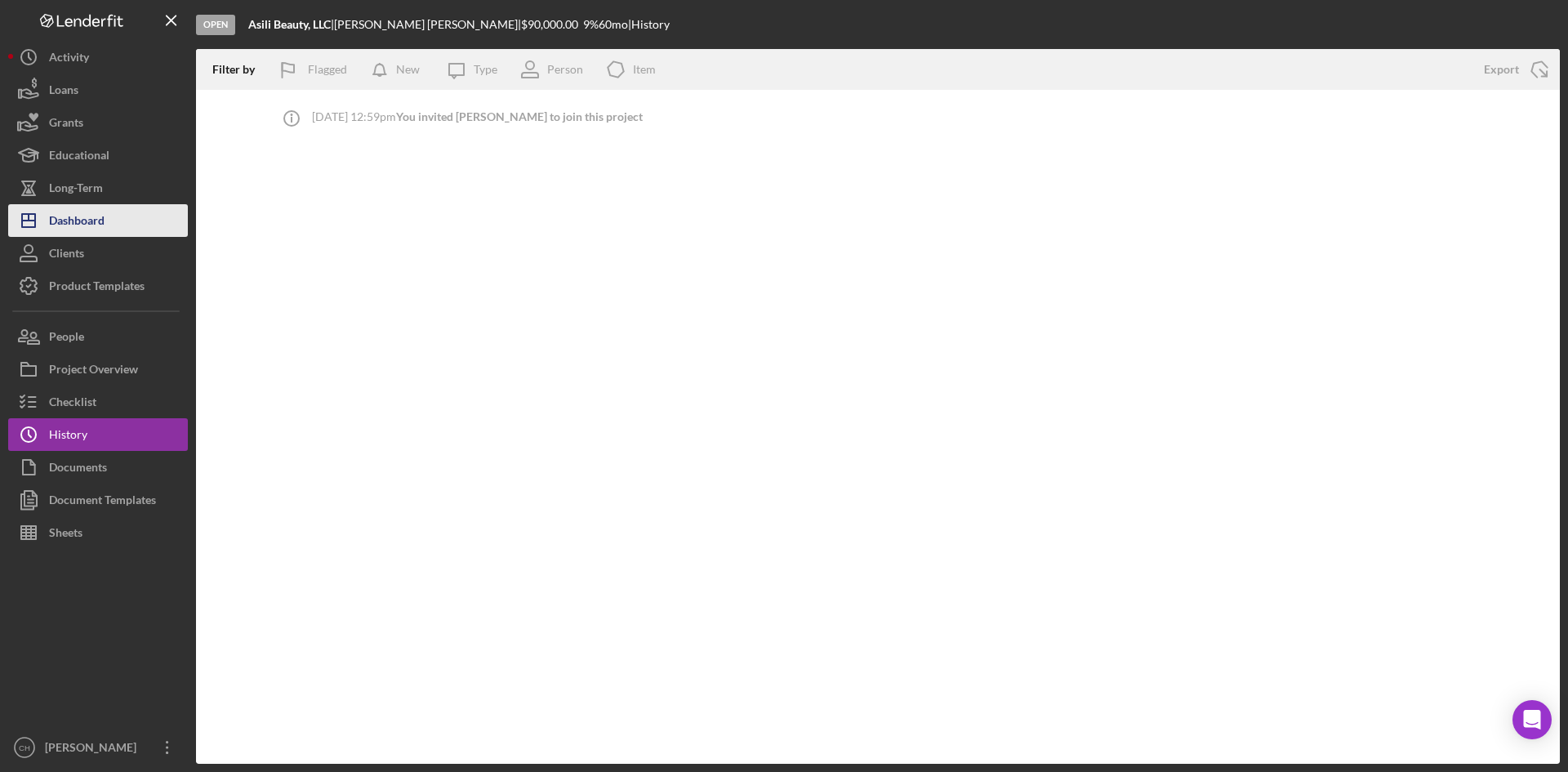
click at [99, 211] on div "Dashboard" at bounding box center [76, 222] width 55 height 37
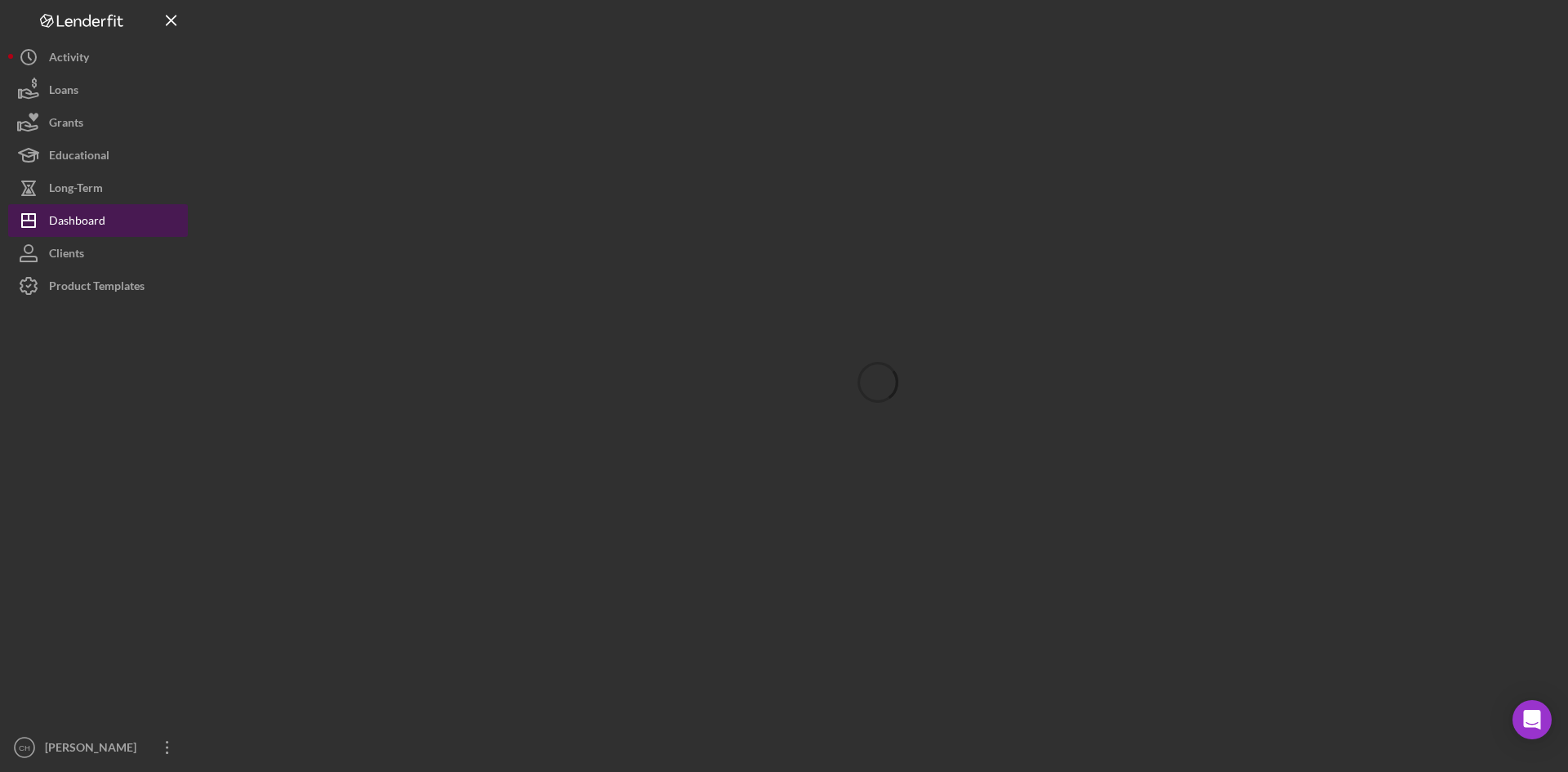
click at [105, 223] on button "Icon/Dashboard Dashboard" at bounding box center [98, 220] width 180 height 33
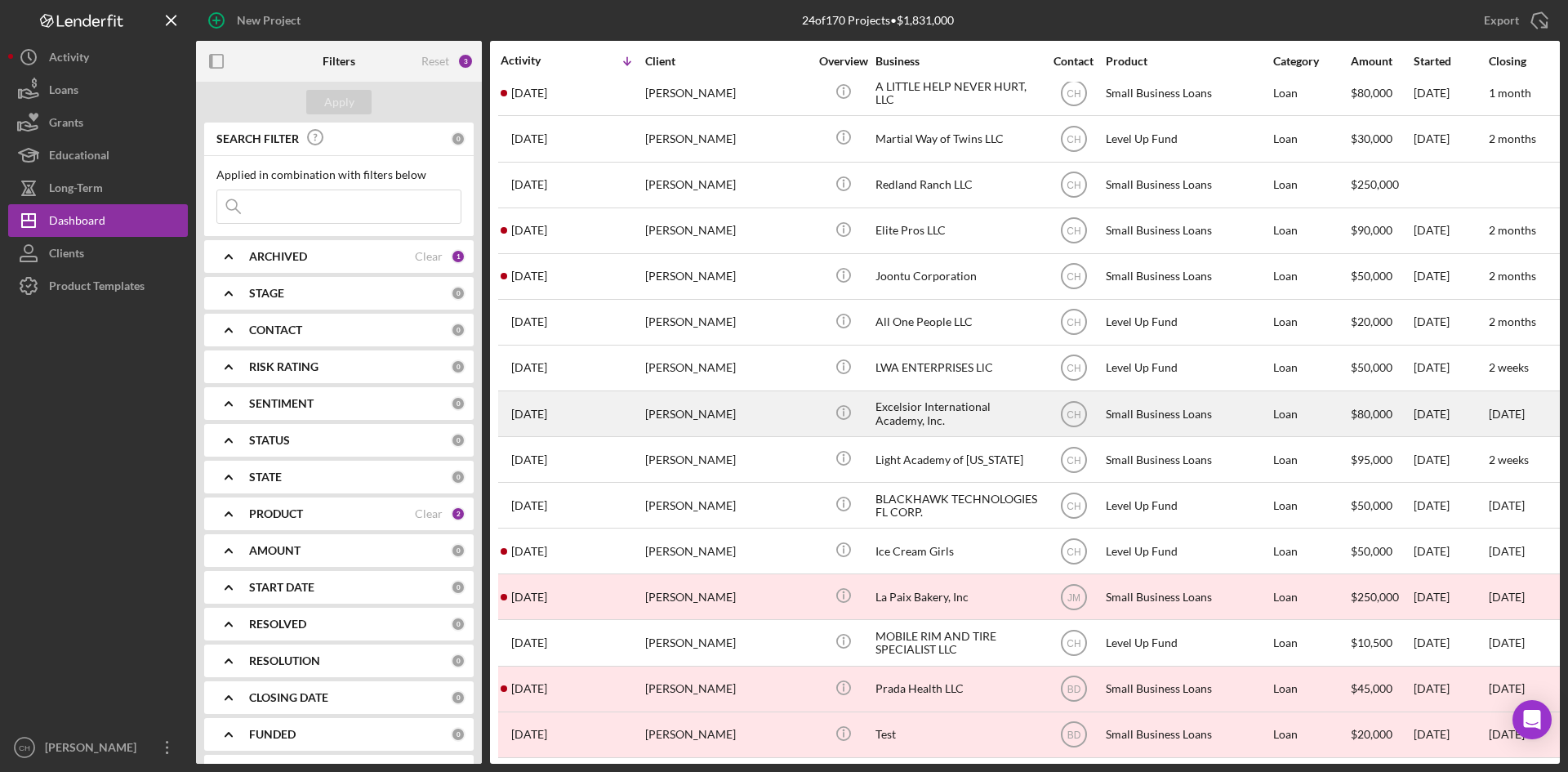
scroll to position [438, 0]
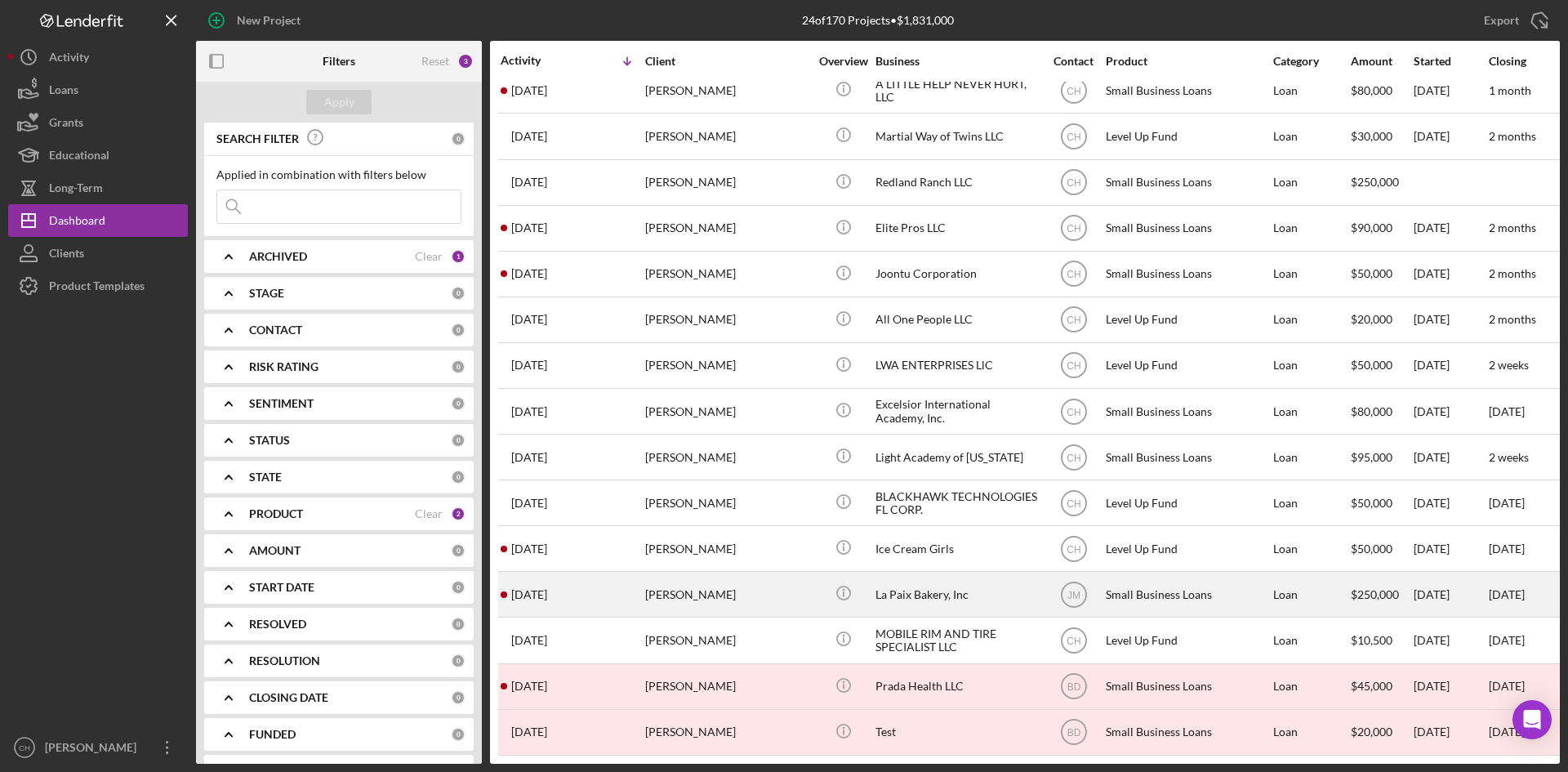
click at [749, 577] on div "[PERSON_NAME]" at bounding box center [727, 594] width 163 height 43
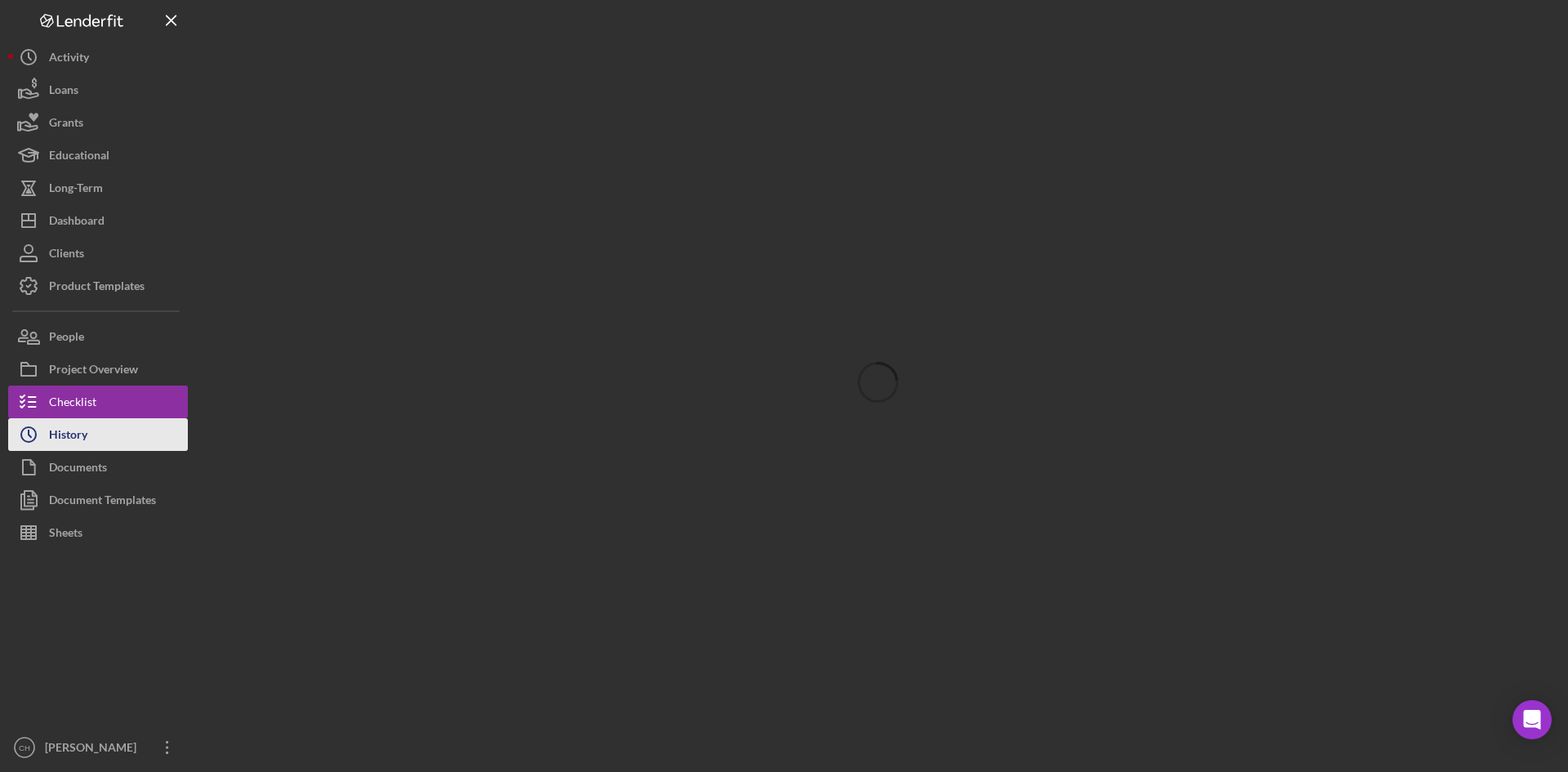
click at [96, 430] on button "Icon/History History" at bounding box center [98, 434] width 180 height 33
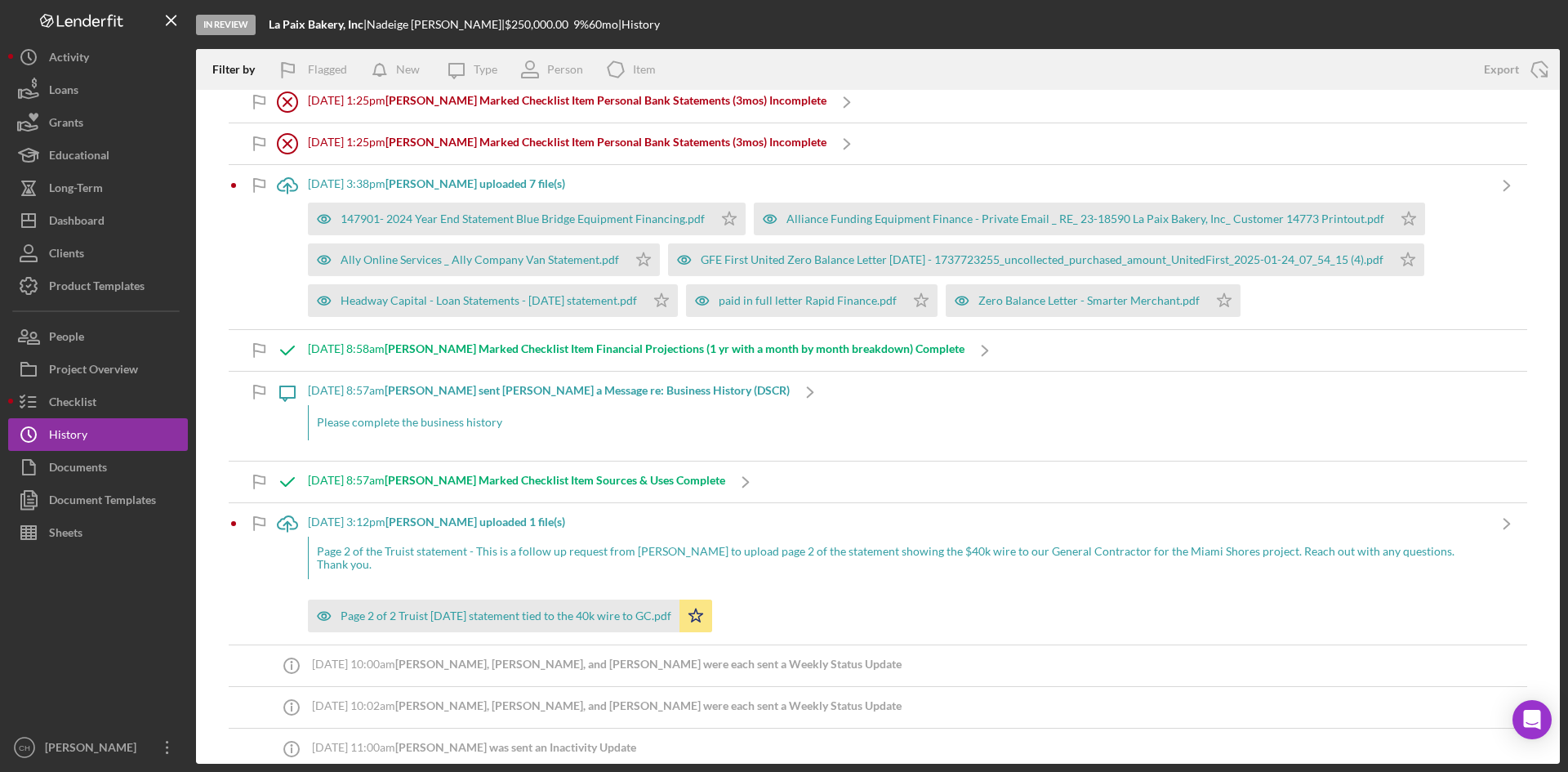
scroll to position [6533, 0]
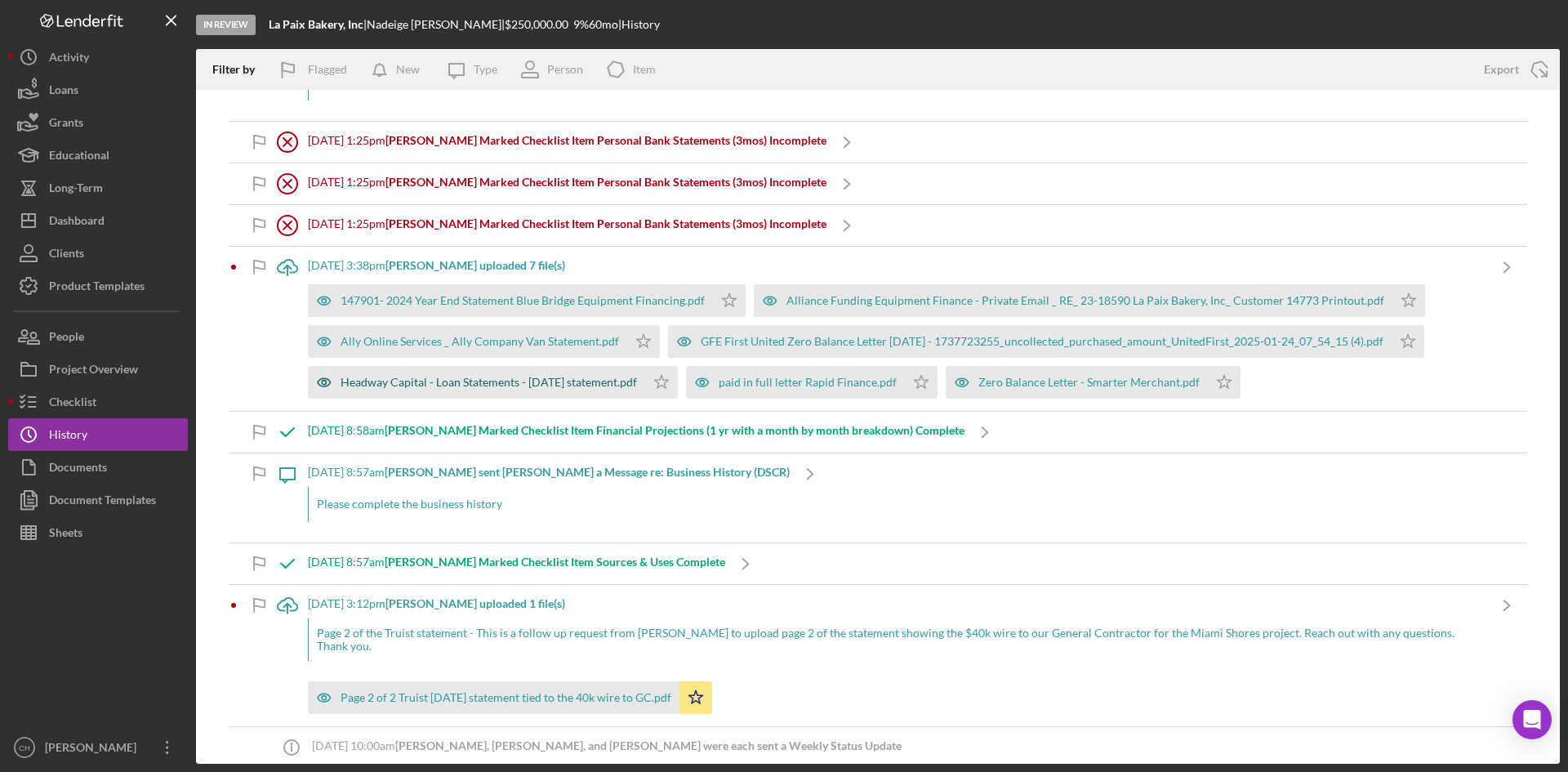
click at [422, 392] on div "Headway Capital - Loan Statements - [DATE] statement.pdf" at bounding box center [477, 381] width 337 height 33
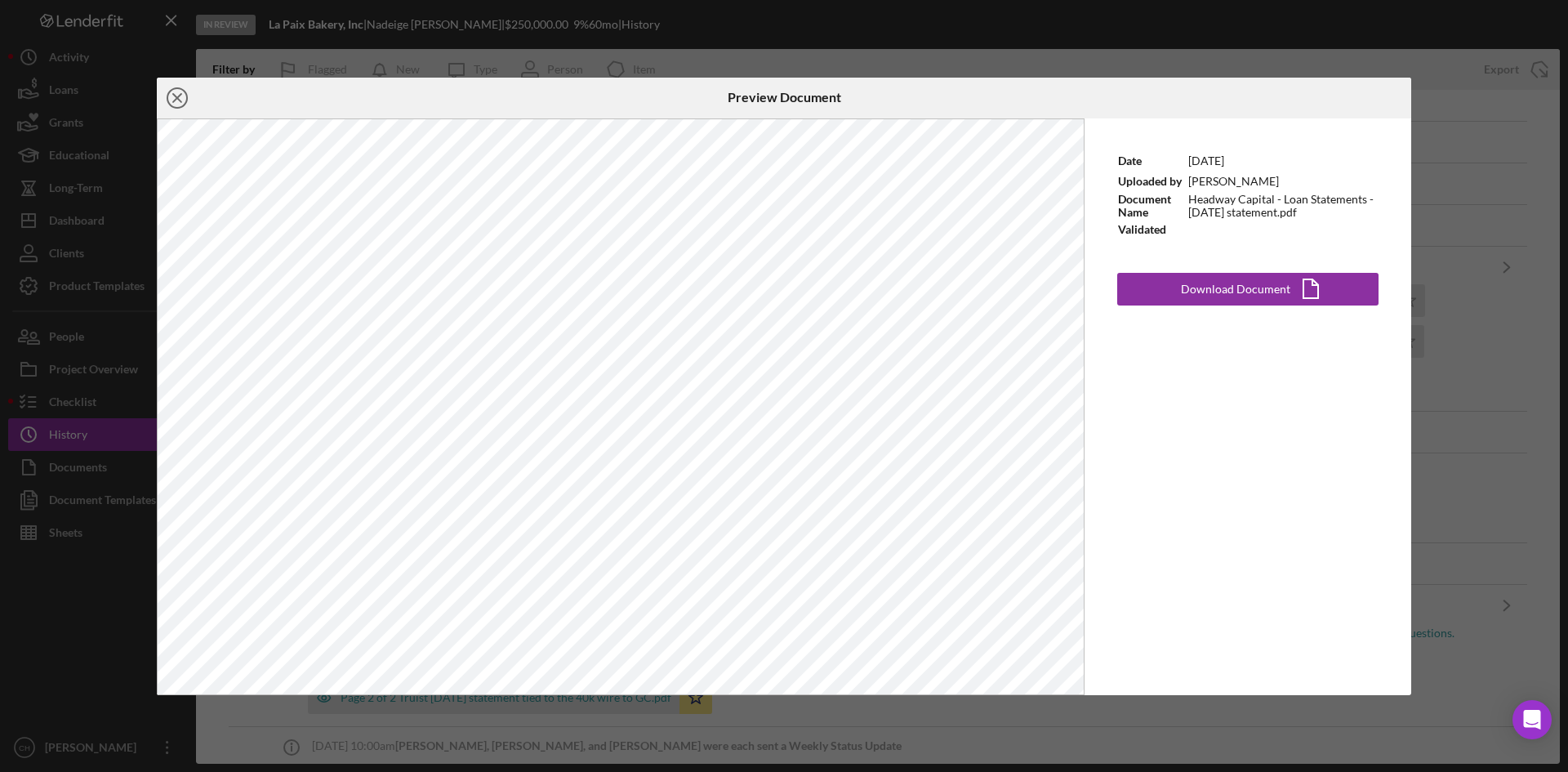
click at [181, 98] on icon "Icon/Close" at bounding box center [177, 98] width 41 height 41
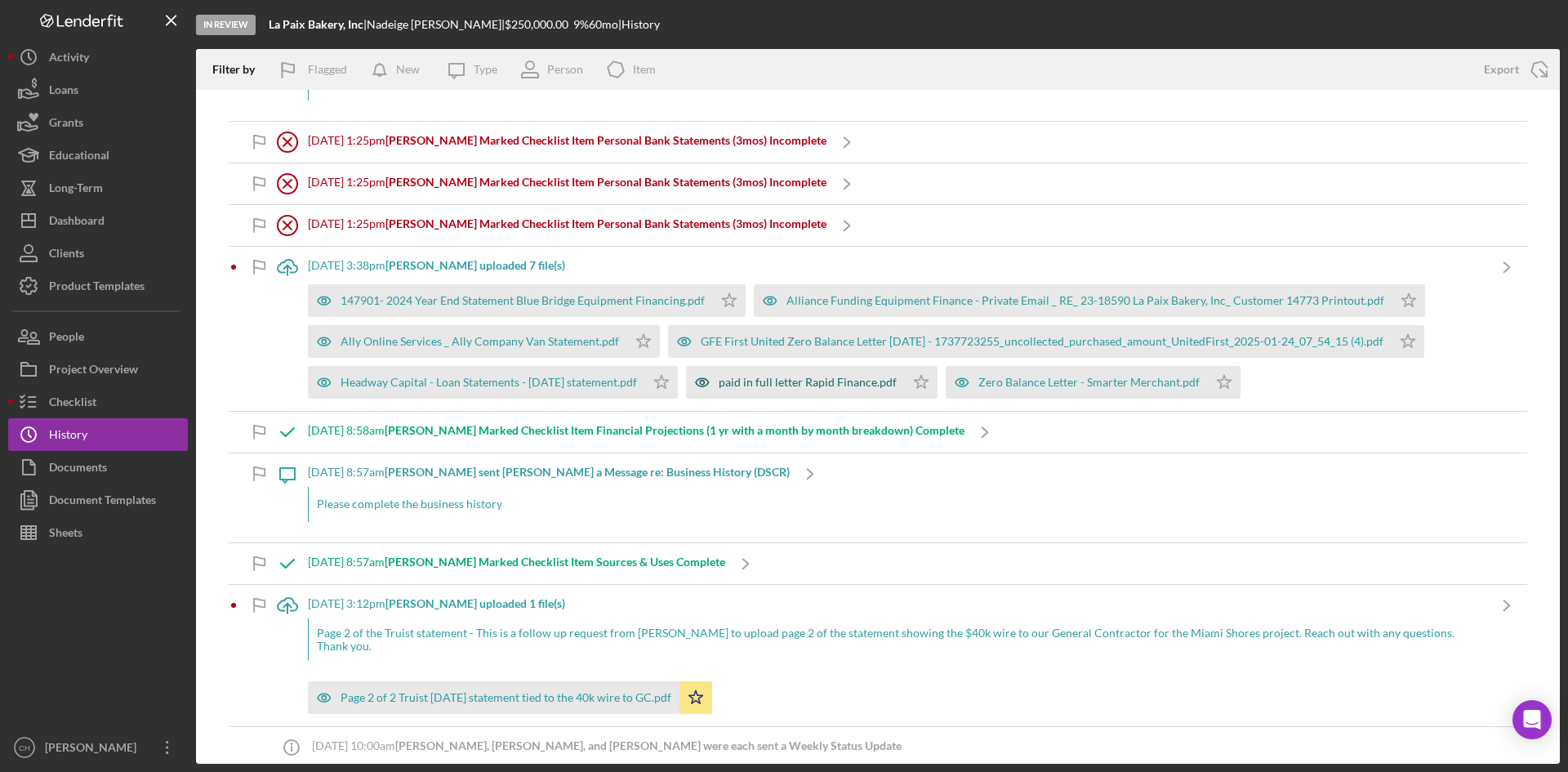
click at [818, 388] on div "paid in full letter Rapid Finance.pdf" at bounding box center [807, 382] width 178 height 13
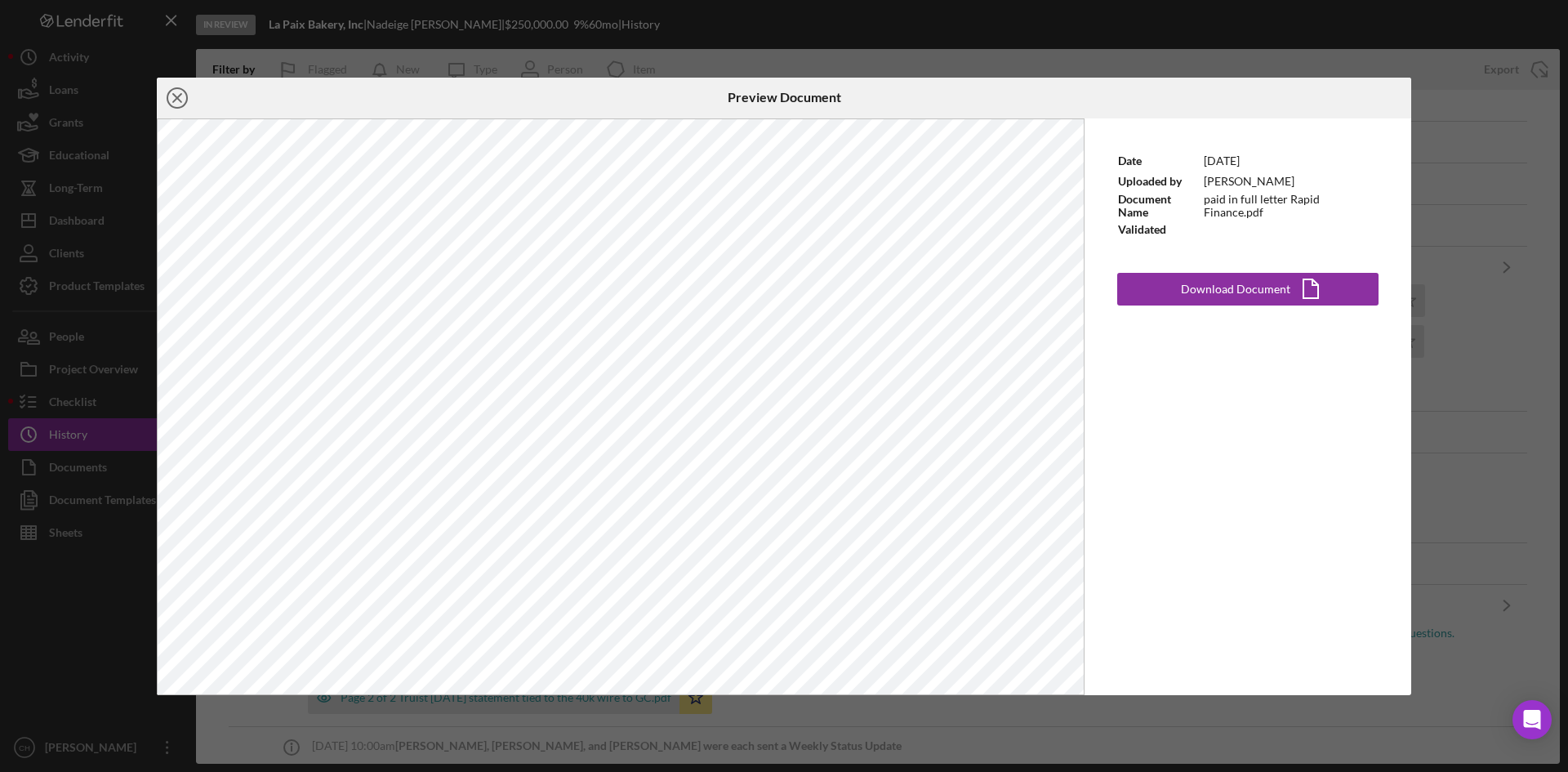
click at [178, 97] on line at bounding box center [177, 97] width 8 height 8
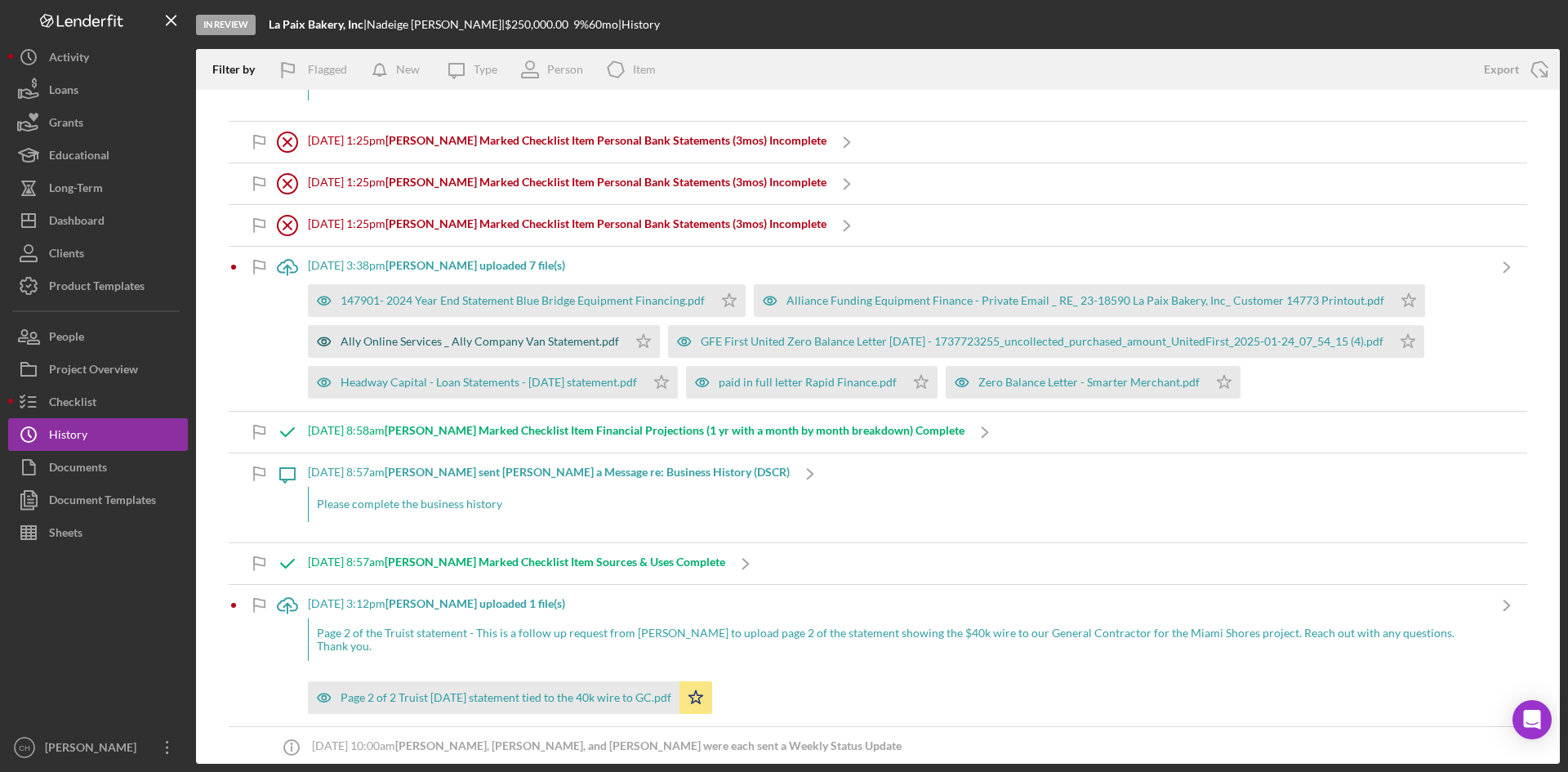
click at [514, 341] on div "Ally Online Services _ Ally Company Van Statement.pdf" at bounding box center [479, 341] width 278 height 13
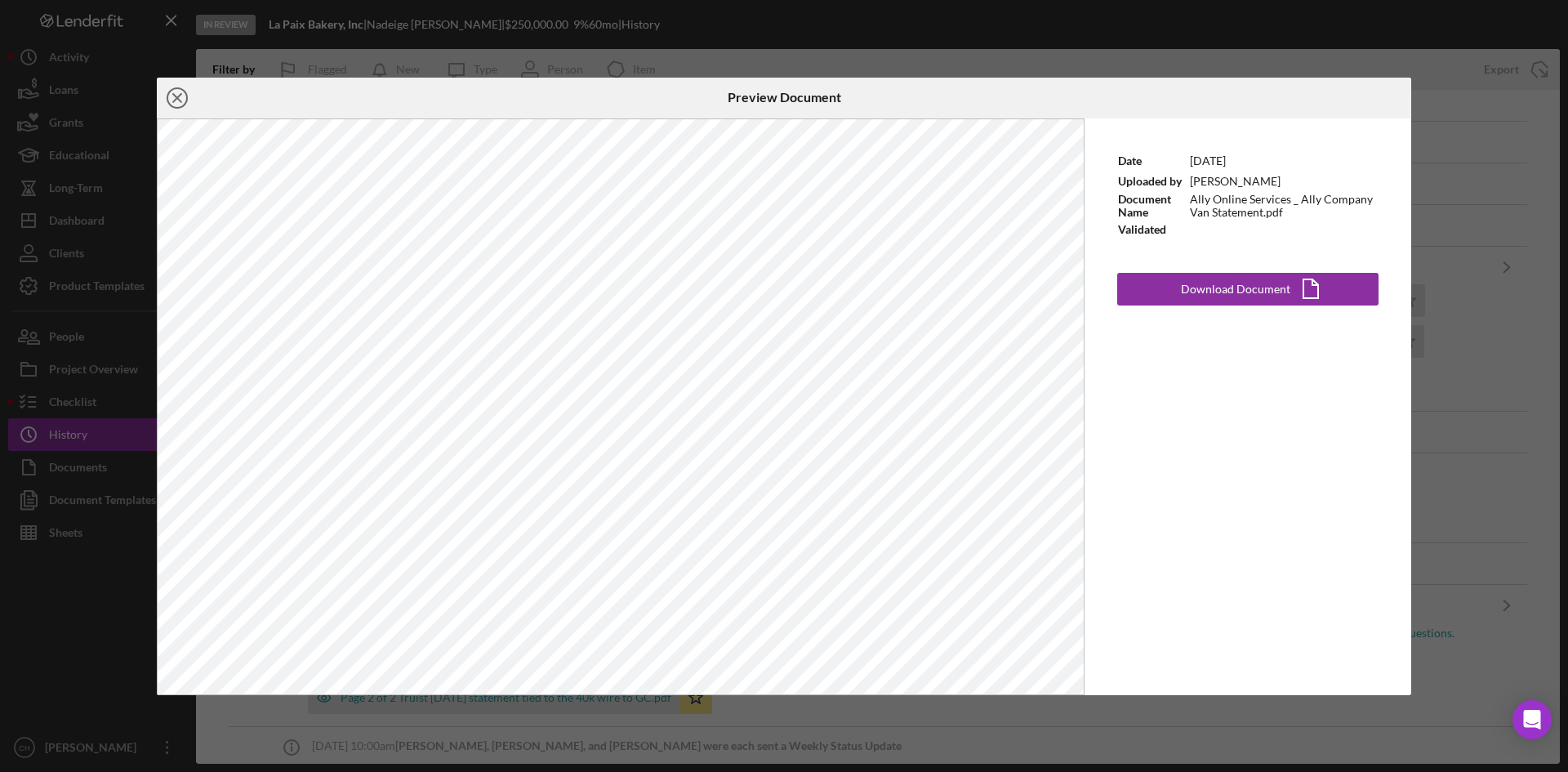
click at [167, 96] on icon "Icon/Close" at bounding box center [177, 98] width 41 height 41
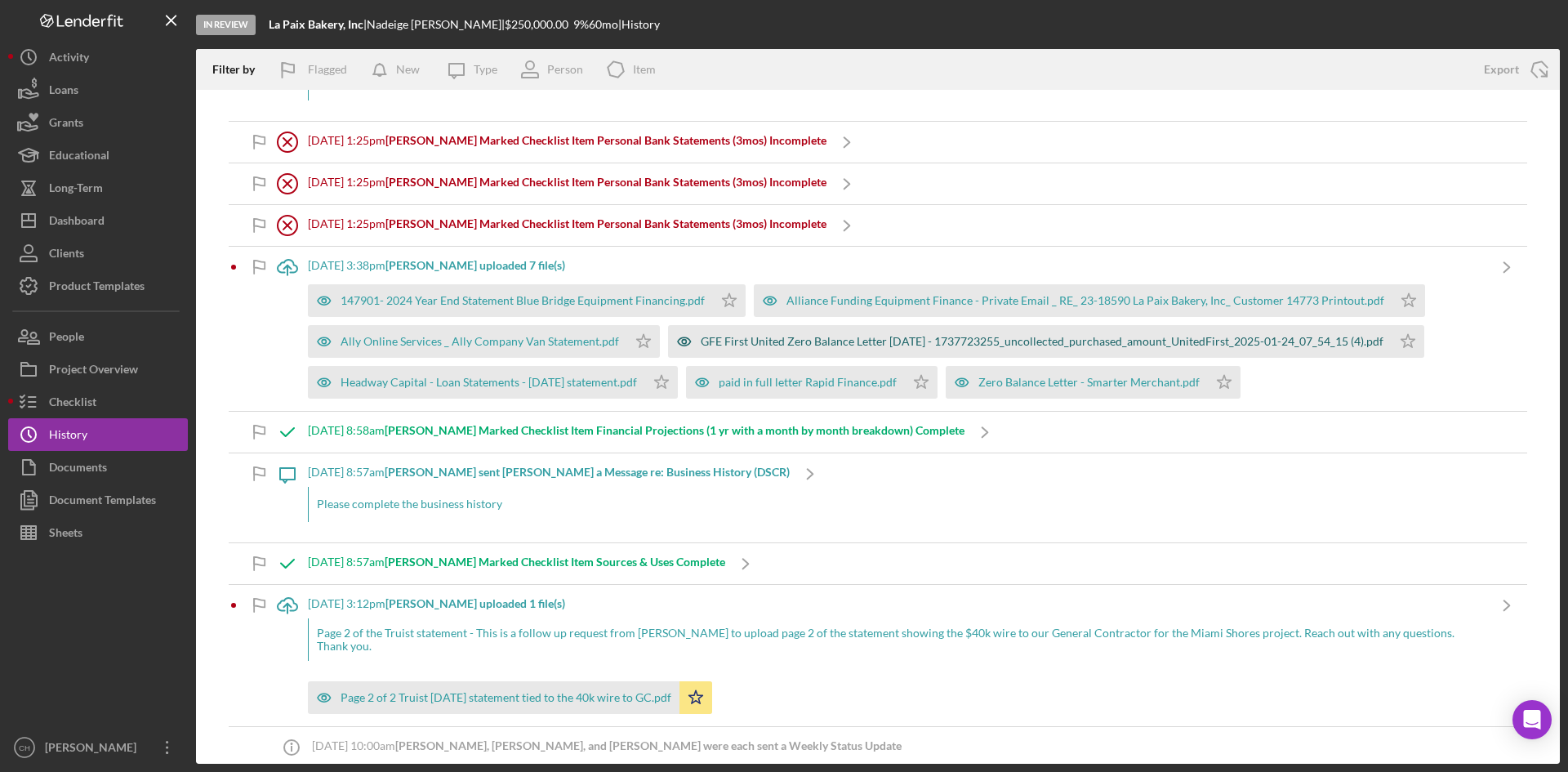
click at [770, 342] on div "GFE First United Zero Balance Letter [DATE] - 1737723255_uncollected_purchased_…" at bounding box center [1042, 341] width 683 height 13
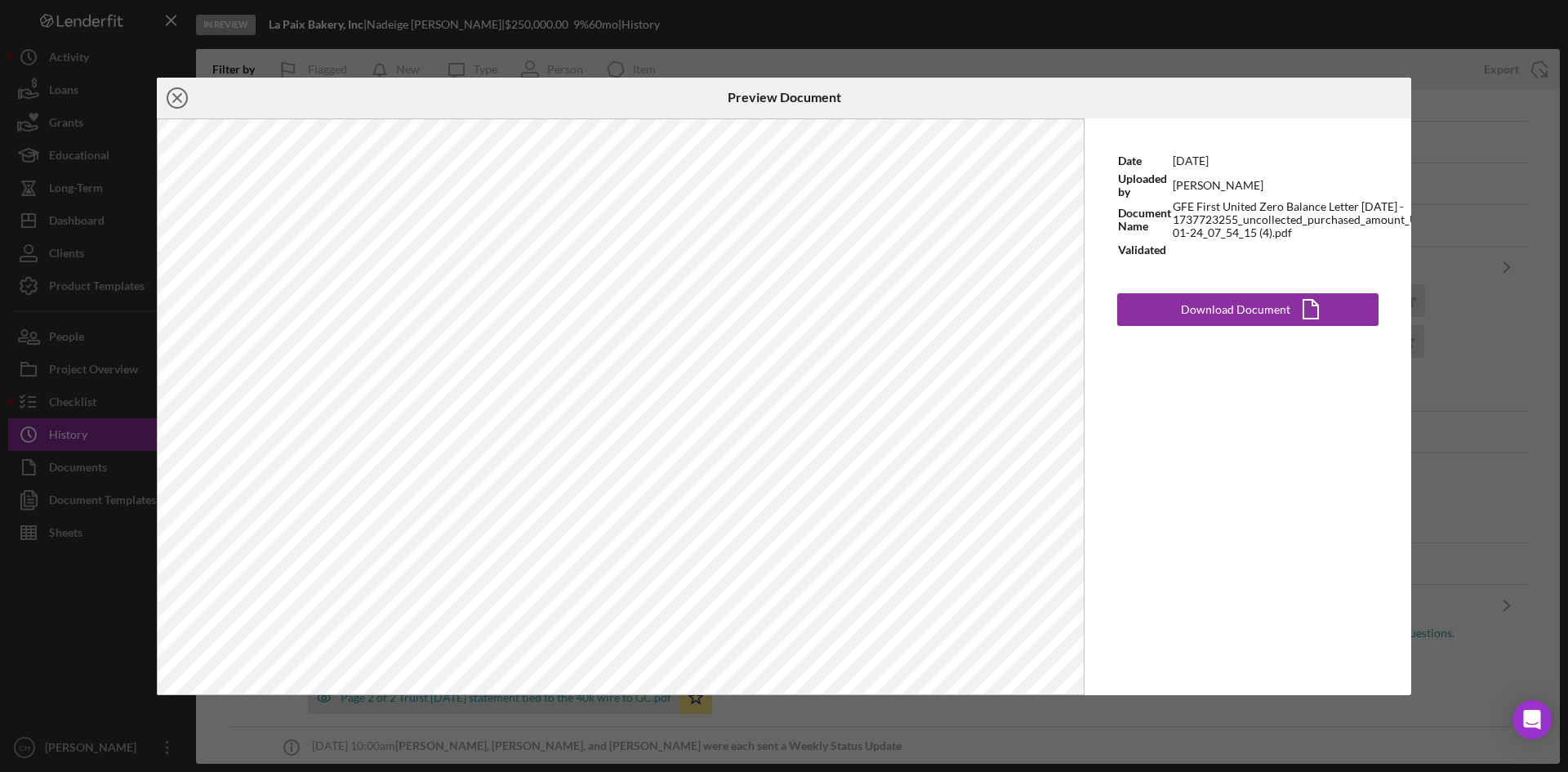
click at [174, 98] on icon "Icon/Close" at bounding box center [177, 98] width 41 height 41
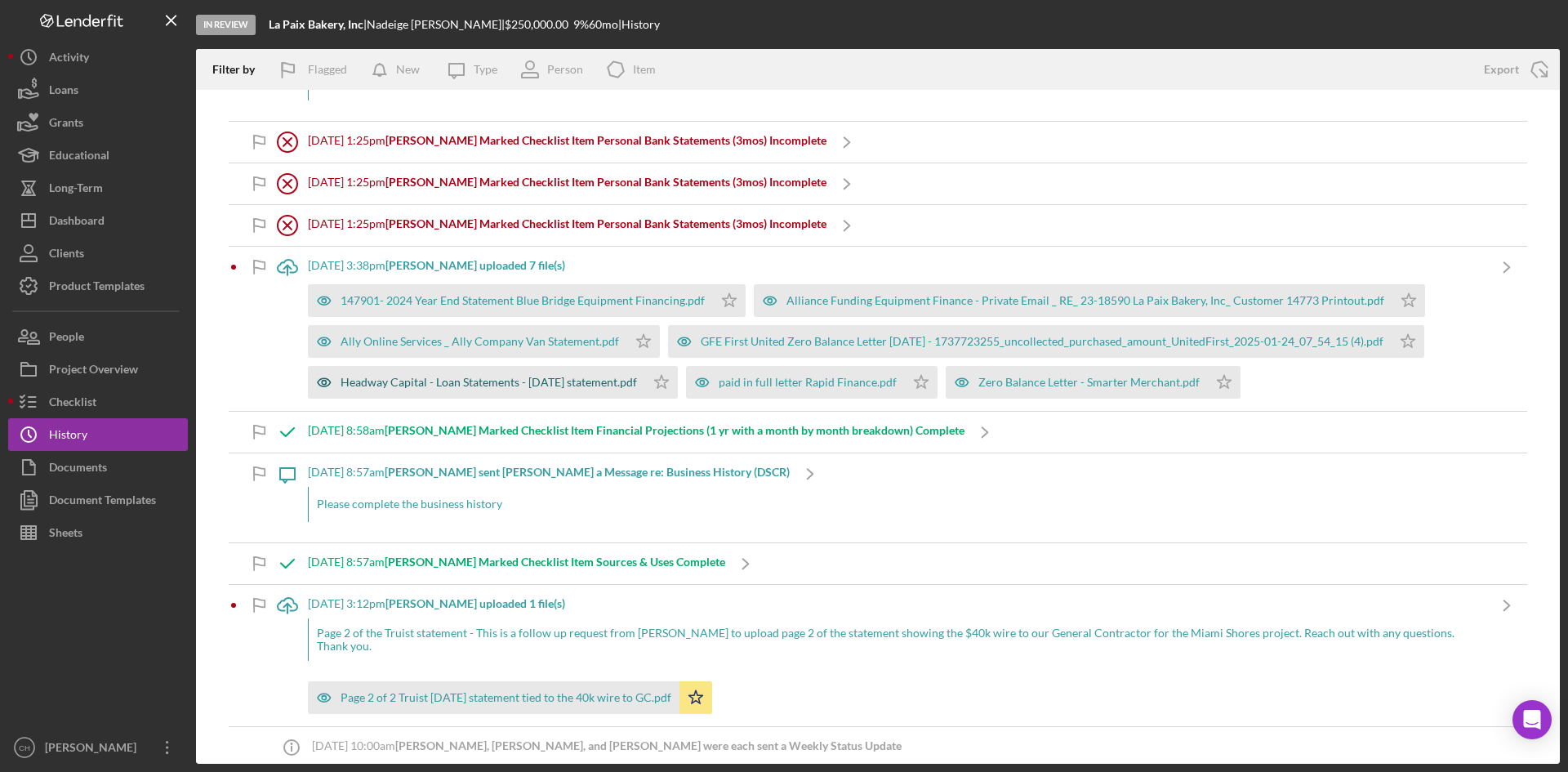
click at [448, 388] on div "Headway Capital - Loan Statements - [DATE] statement.pdf" at bounding box center [488, 382] width 296 height 13
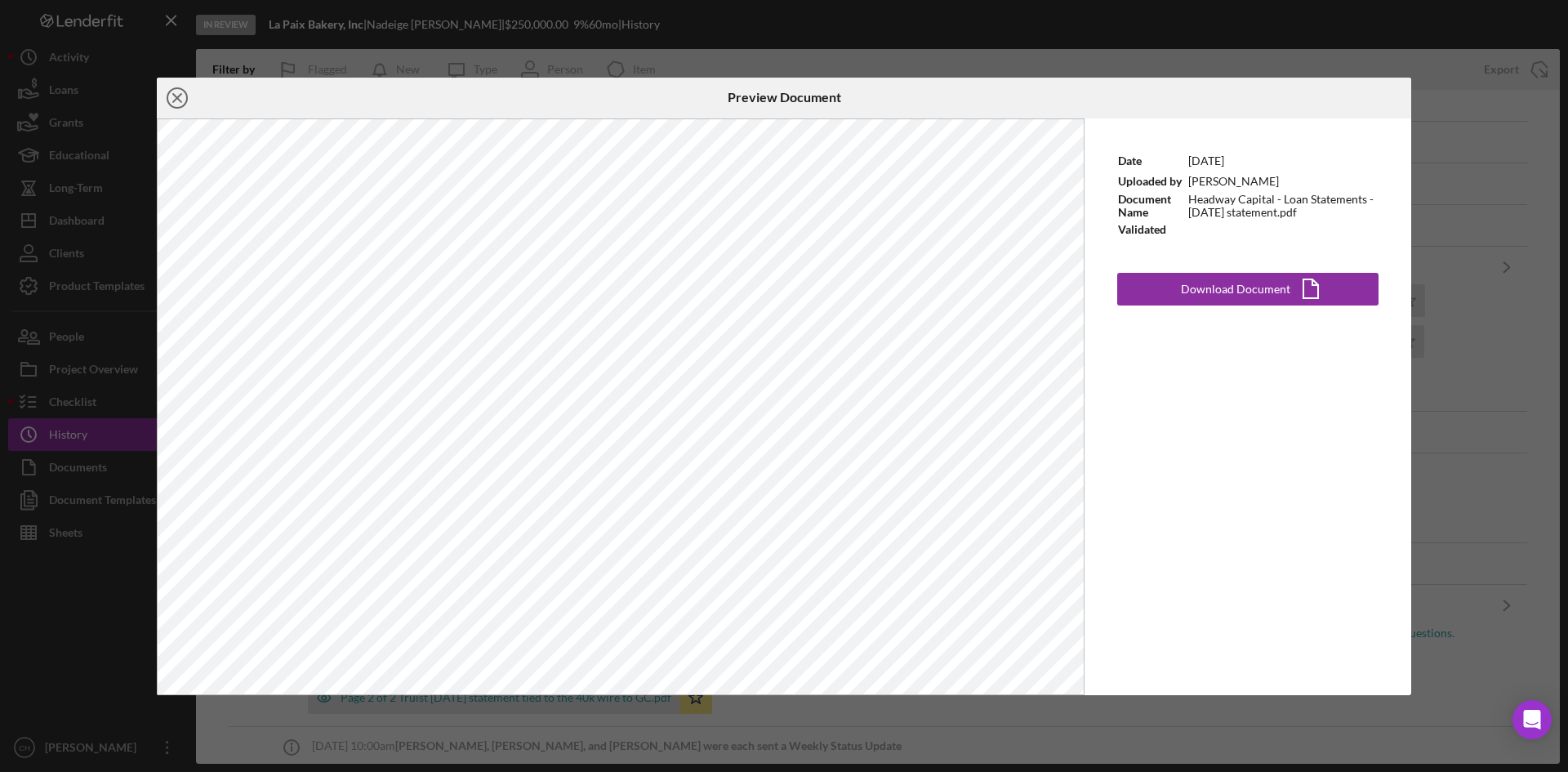
click at [171, 92] on icon "Icon/Close" at bounding box center [177, 98] width 41 height 41
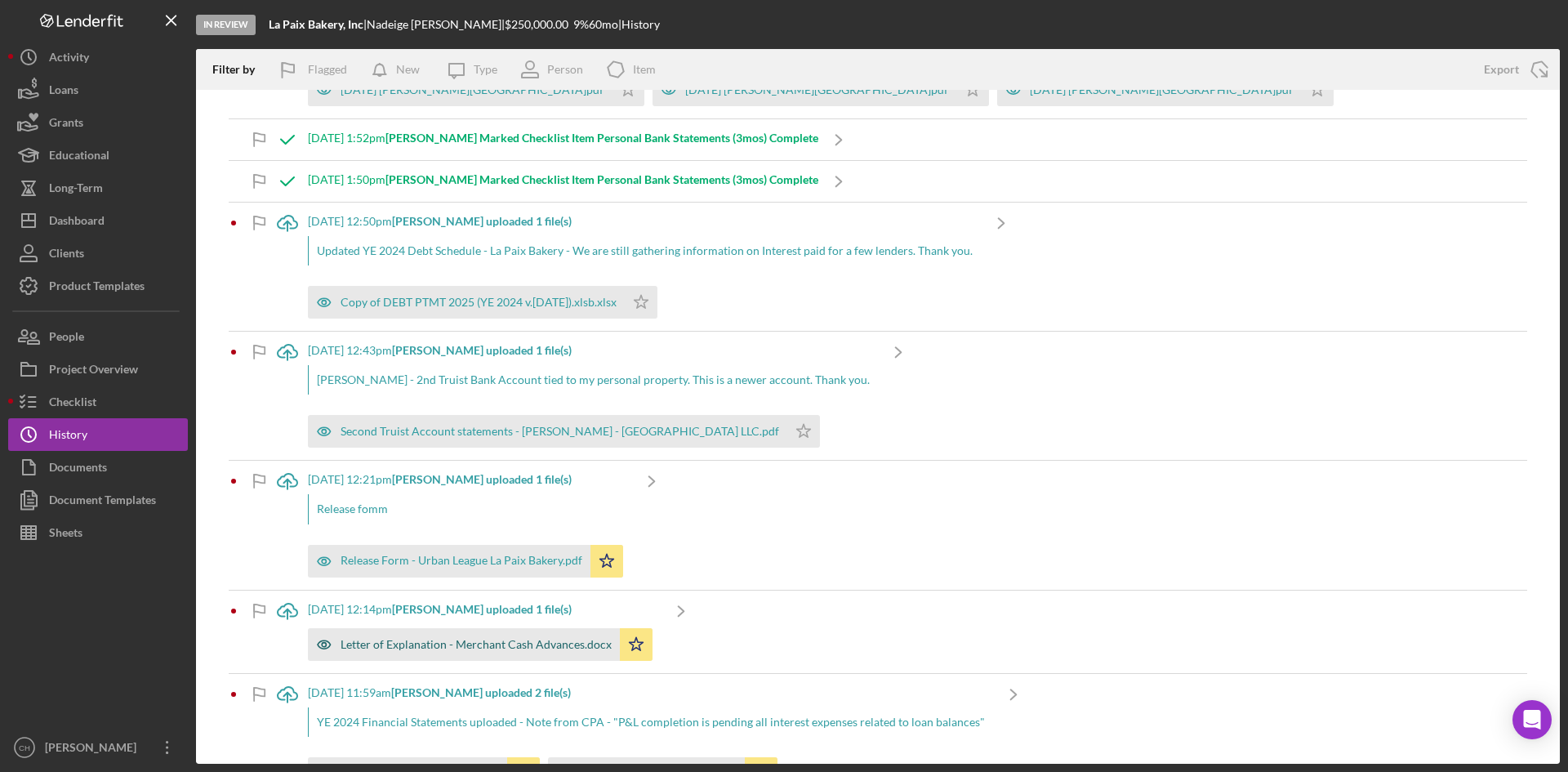
scroll to position [4900, 0]
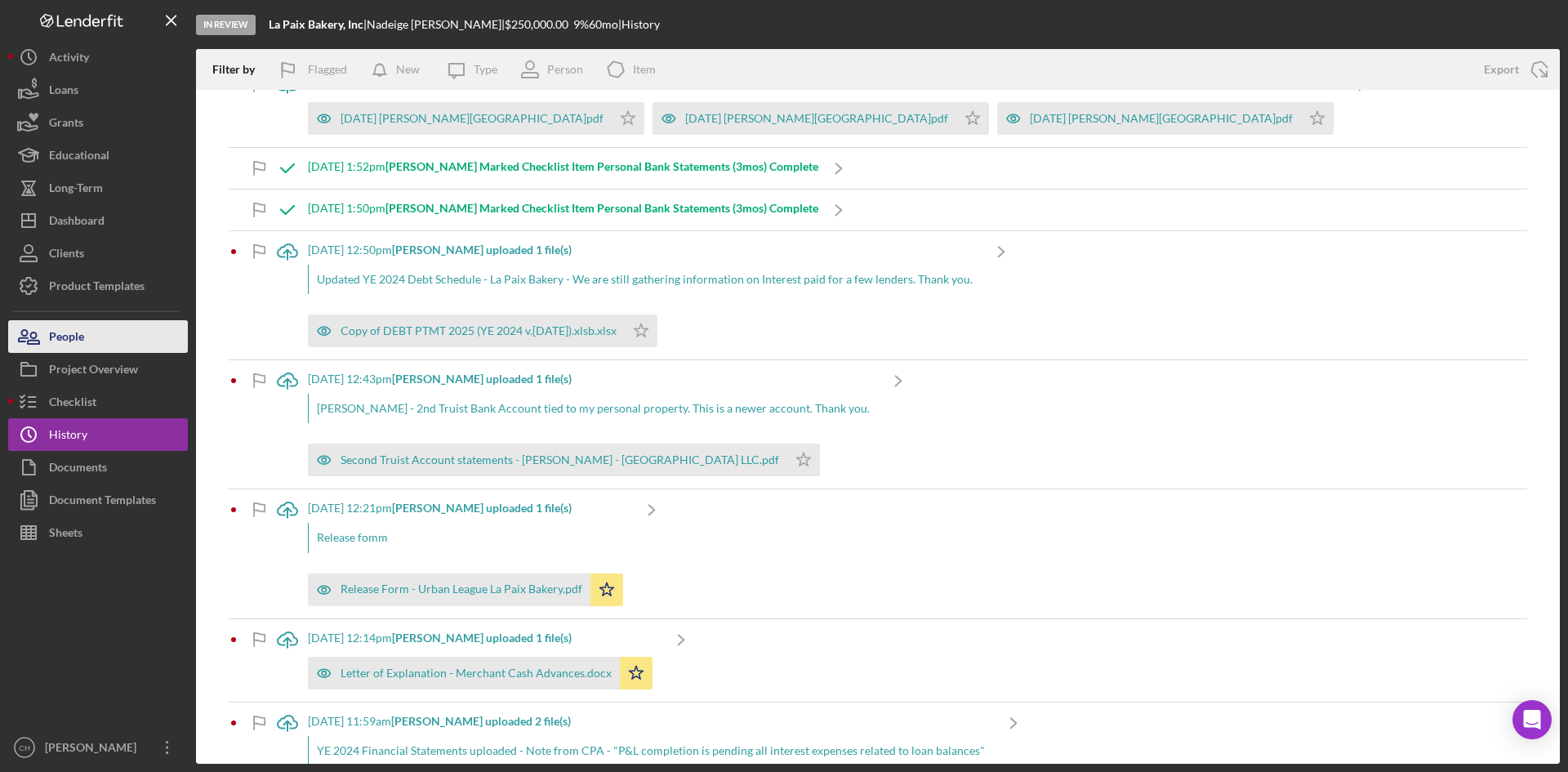
click at [96, 334] on button "People" at bounding box center [98, 336] width 180 height 33
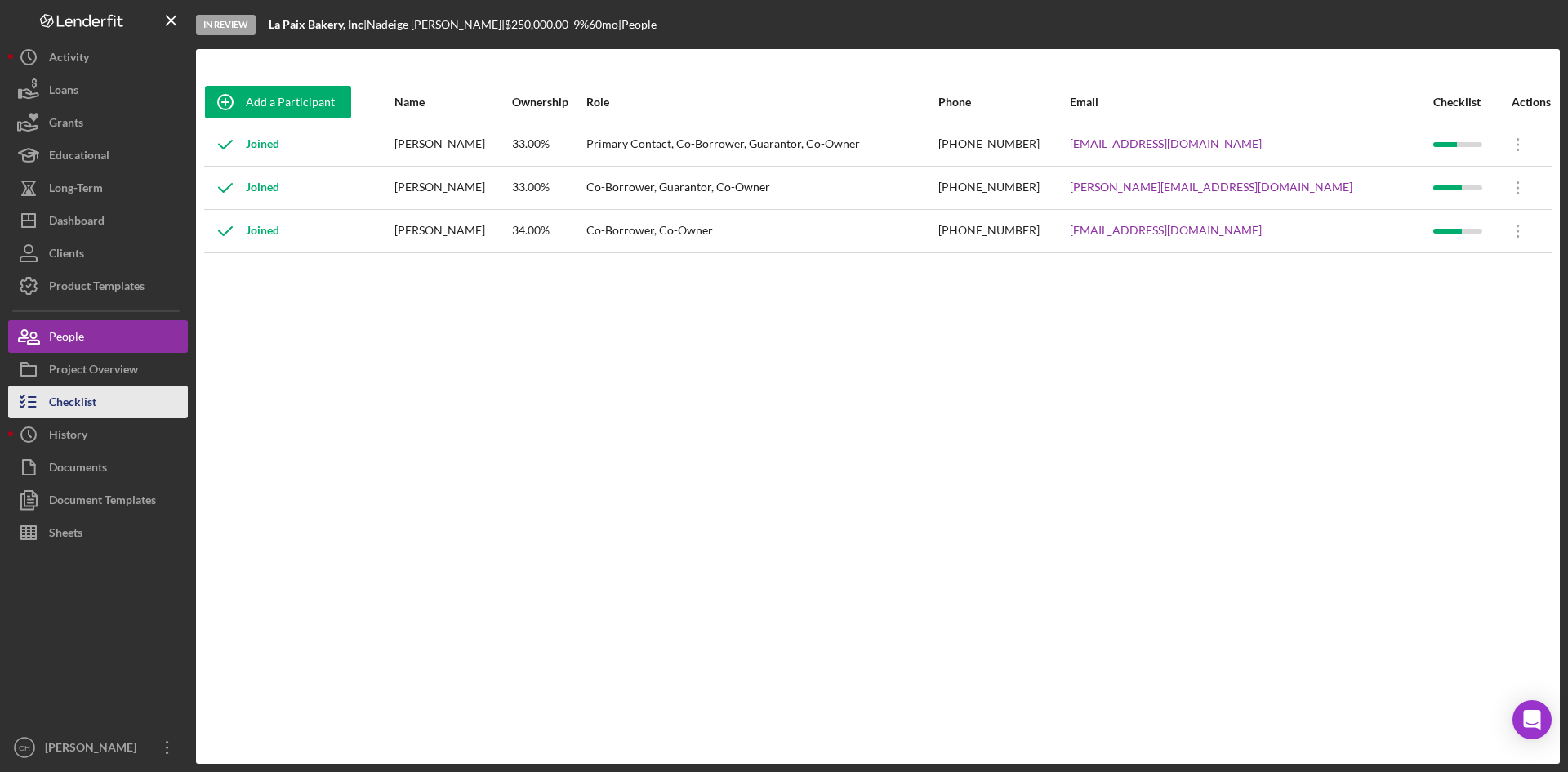
click at [70, 401] on div "Checklist" at bounding box center [72, 403] width 48 height 37
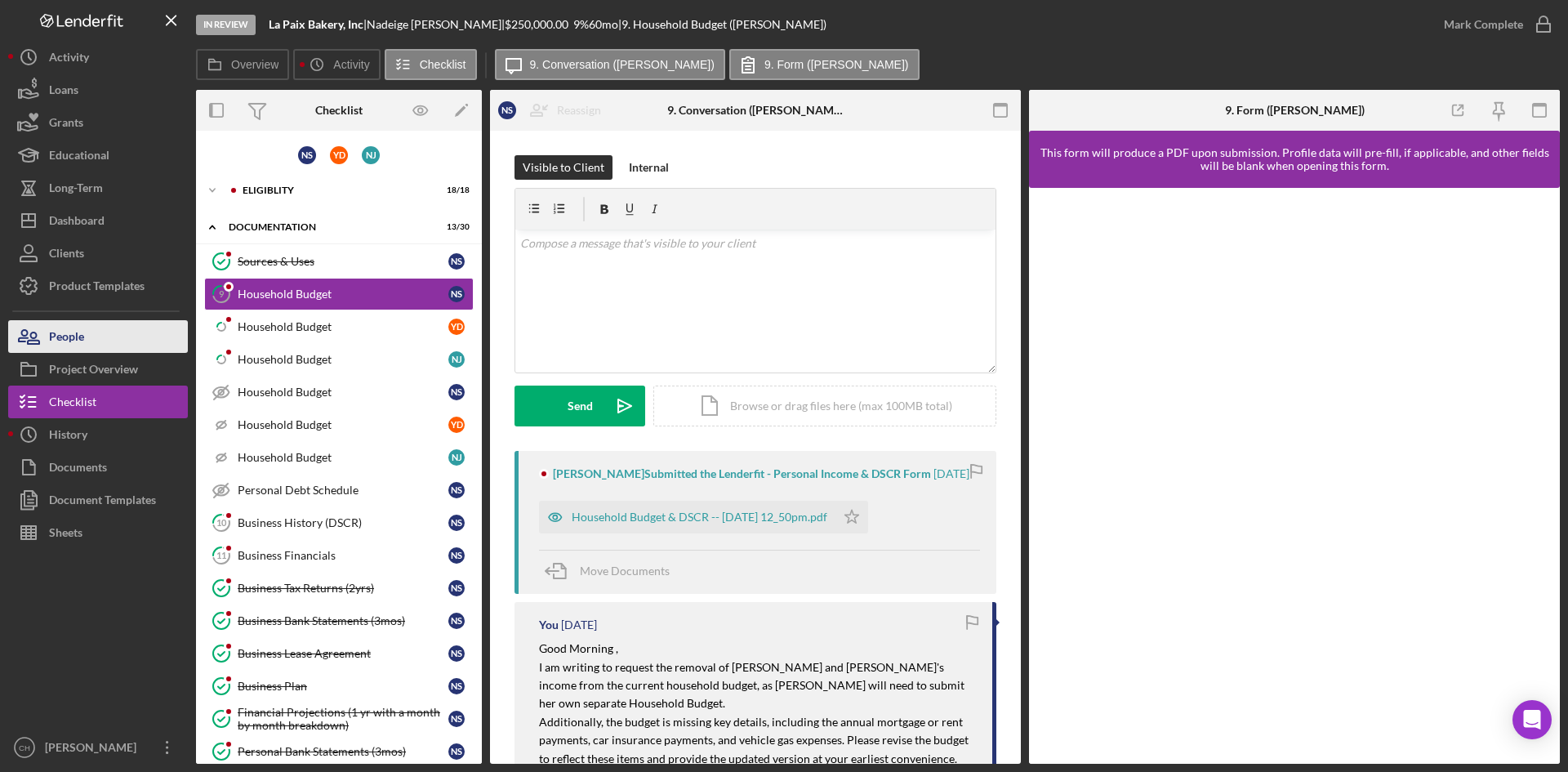
click at [75, 334] on div "People" at bounding box center [66, 338] width 35 height 37
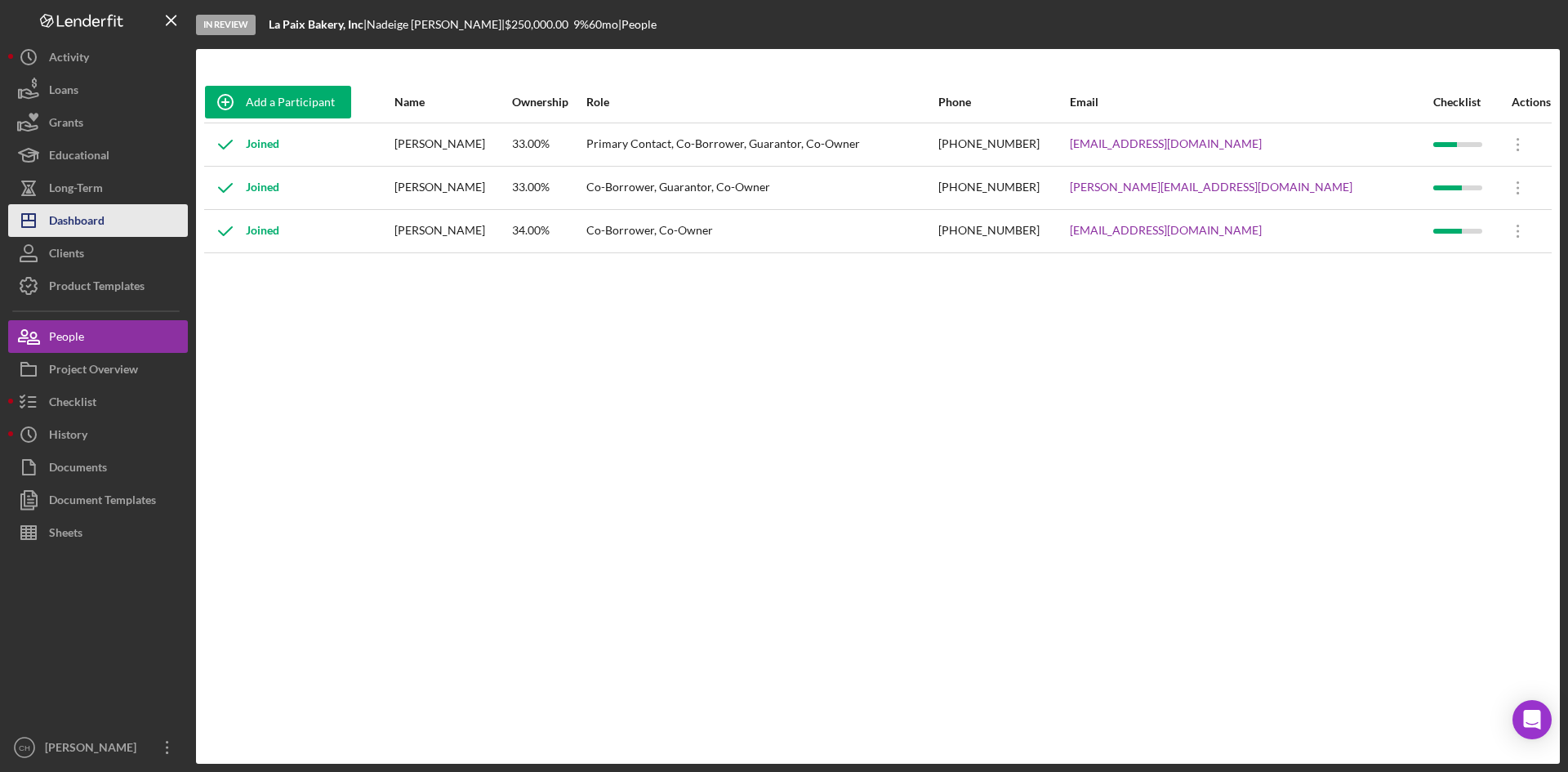
click at [81, 220] on div "Dashboard" at bounding box center [76, 222] width 55 height 37
